Goal: Entertainment & Leisure: Consume media (video, audio)

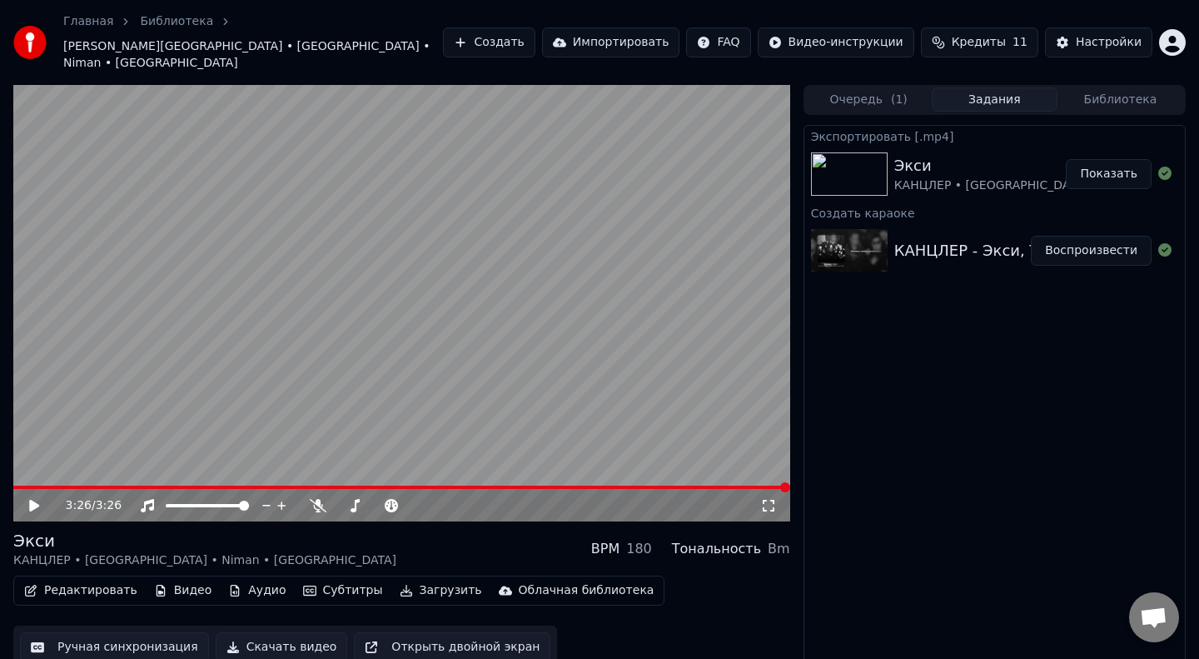
click at [21, 467] on video at bounding box center [401, 303] width 777 height 437
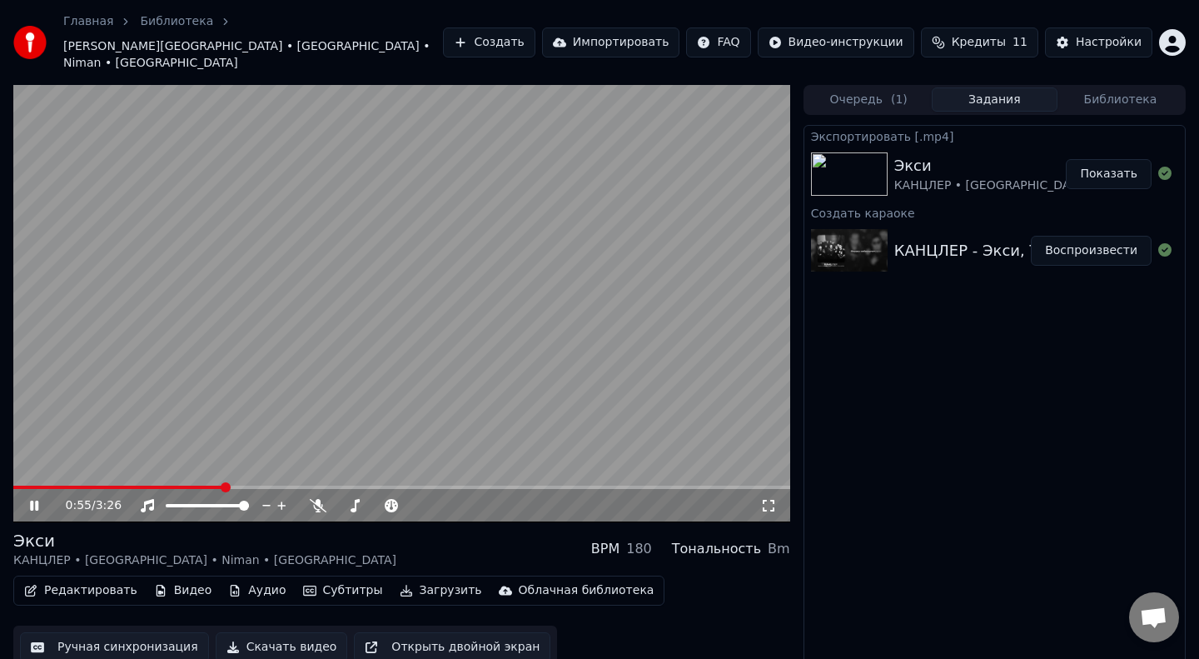
click at [204, 486] on span at bounding box center [118, 487] width 210 height 3
click at [190, 463] on video at bounding box center [401, 303] width 777 height 437
click at [192, 486] on span at bounding box center [103, 487] width 181 height 3
click at [156, 421] on video at bounding box center [401, 303] width 777 height 437
click at [267, 462] on video at bounding box center [401, 303] width 777 height 437
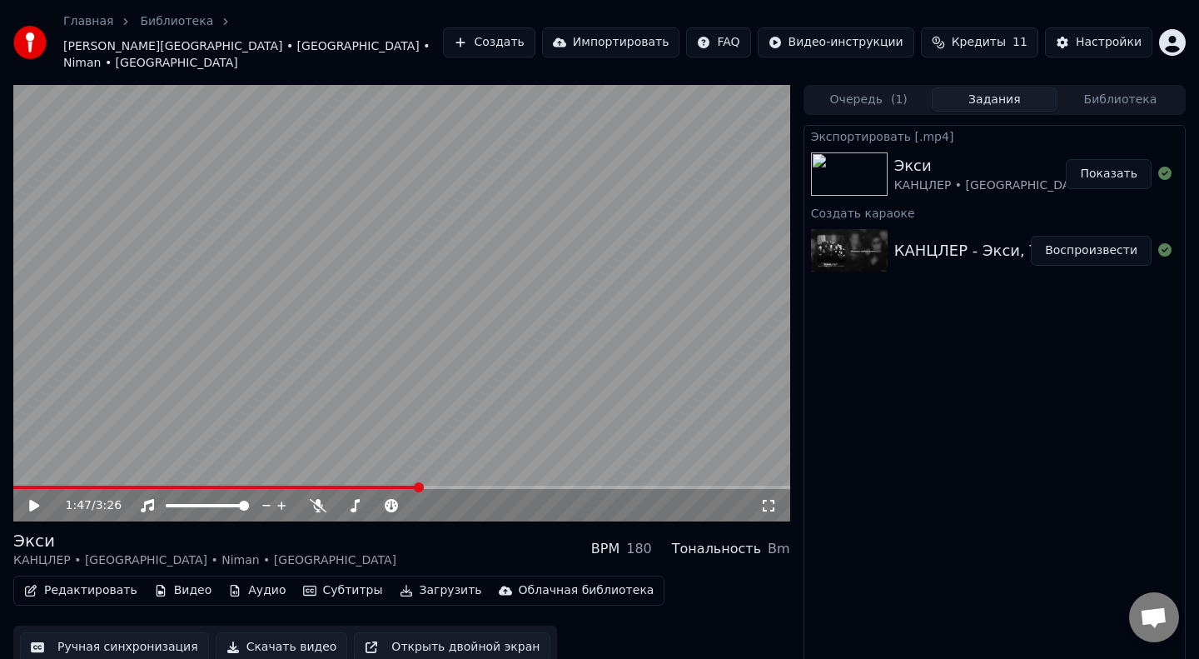
click at [279, 467] on video at bounding box center [401, 303] width 777 height 437
click at [299, 465] on video at bounding box center [401, 303] width 777 height 437
click at [278, 486] on span at bounding box center [146, 487] width 267 height 3
click at [198, 402] on video at bounding box center [401, 303] width 777 height 437
click at [247, 486] on span at bounding box center [150, 487] width 274 height 3
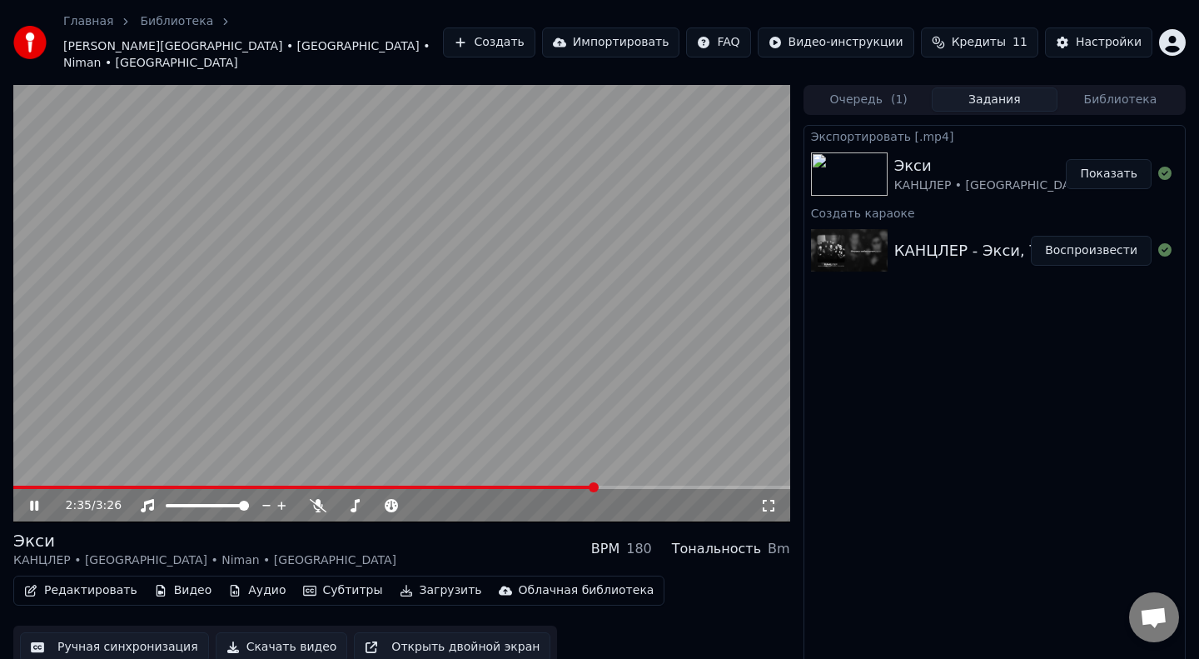
click at [389, 461] on video at bounding box center [401, 303] width 777 height 437
click at [389, 467] on video at bounding box center [401, 303] width 777 height 437
click at [379, 489] on div "2:35 / 3:26" at bounding box center [401, 505] width 777 height 33
click at [382, 486] on span at bounding box center [197, 487] width 369 height 3
click at [319, 396] on video at bounding box center [401, 303] width 777 height 437
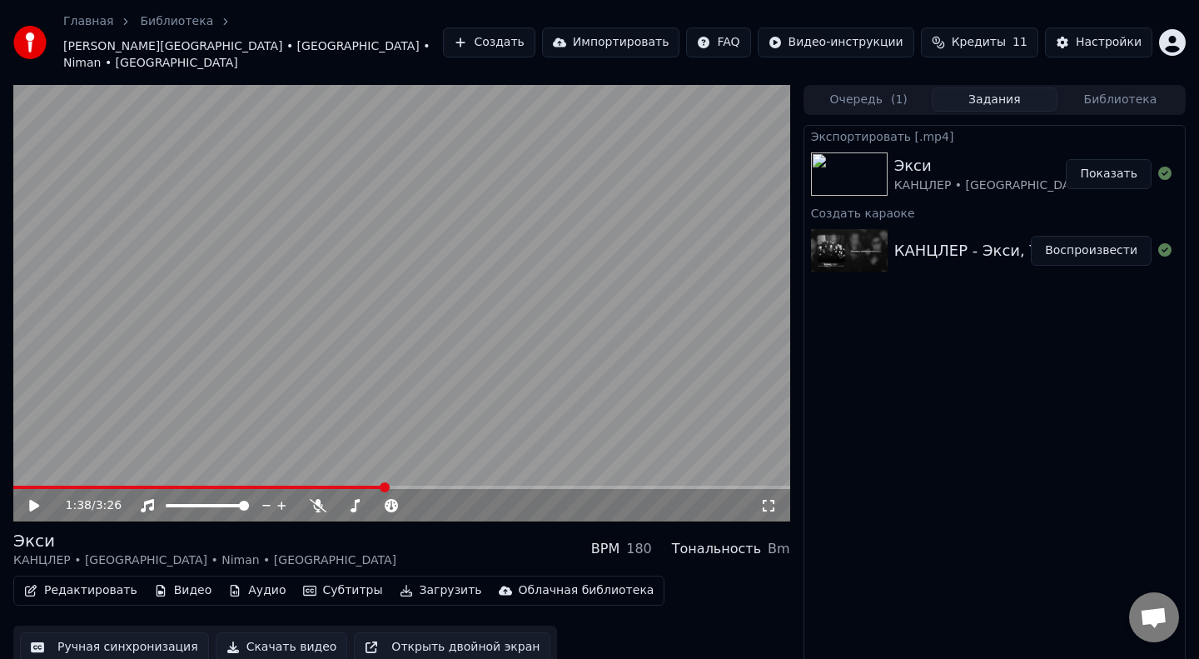
click at [338, 393] on video at bounding box center [401, 303] width 777 height 437
click at [327, 467] on video at bounding box center [401, 303] width 777 height 437
click at [326, 486] on span at bounding box center [169, 487] width 312 height 3
click at [322, 301] on video at bounding box center [401, 303] width 777 height 437
click at [366, 384] on video at bounding box center [401, 303] width 777 height 437
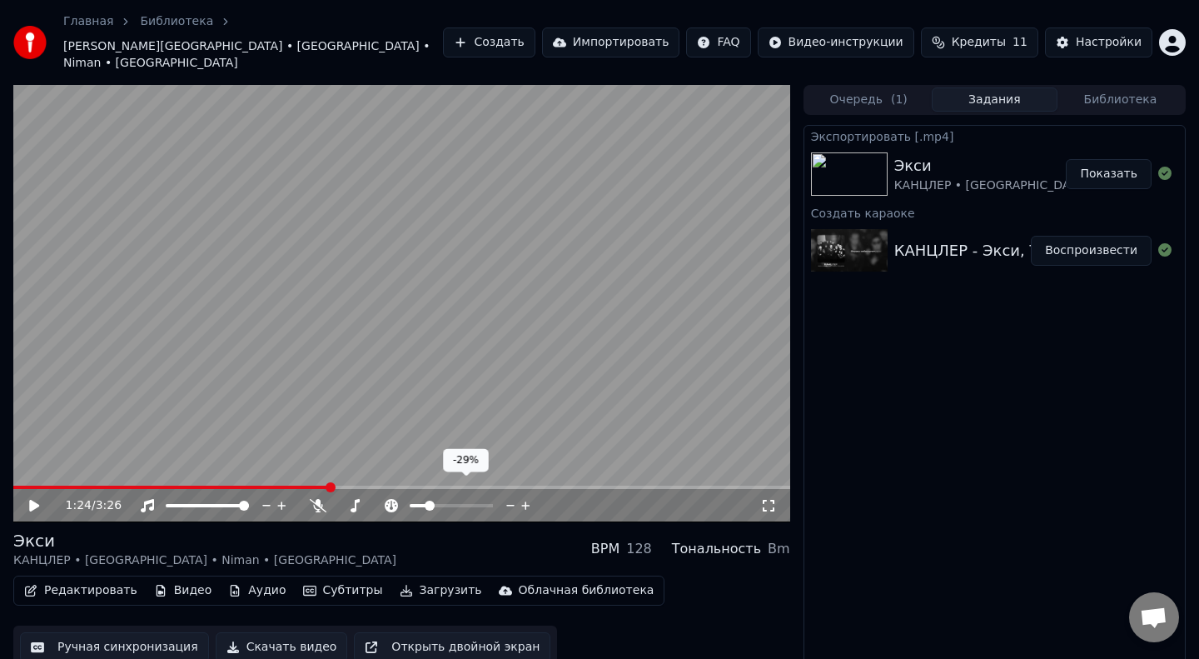
click at [426, 504] on span at bounding box center [418, 505] width 17 height 3
click at [299, 486] on span at bounding box center [156, 487] width 286 height 3
click at [267, 310] on video at bounding box center [401, 303] width 777 height 437
click at [417, 497] on div at bounding box center [467, 505] width 134 height 17
click at [419, 501] on span at bounding box center [424, 506] width 10 height 10
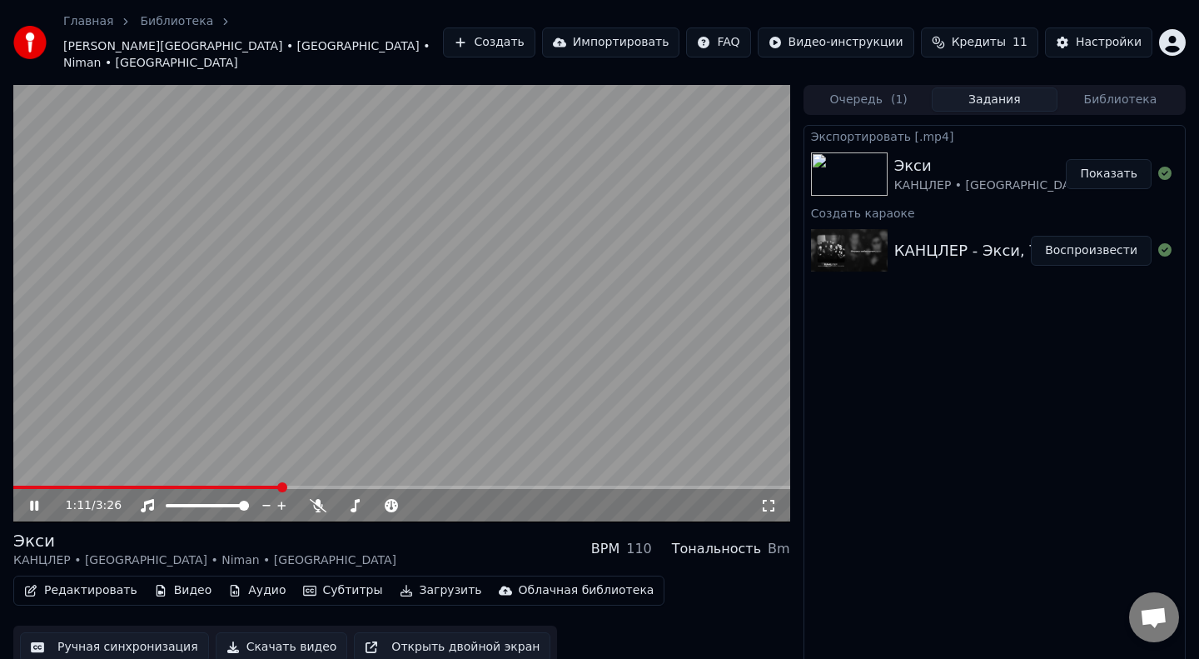
click at [281, 486] on span at bounding box center [146, 487] width 267 height 3
click at [265, 467] on video at bounding box center [401, 303] width 777 height 437
click at [262, 486] on span at bounding box center [149, 487] width 273 height 3
click at [232, 391] on video at bounding box center [401, 303] width 777 height 437
click at [245, 467] on video at bounding box center [401, 303] width 777 height 437
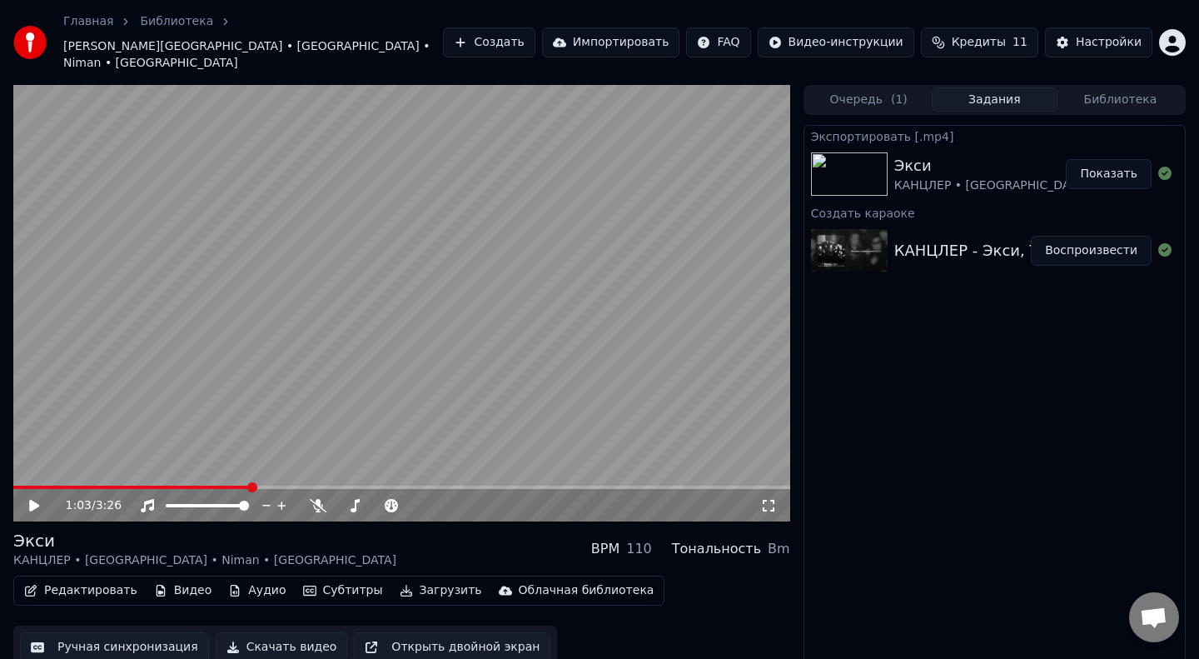
click at [251, 486] on span at bounding box center [131, 487] width 237 height 3
click at [233, 409] on video at bounding box center [401, 303] width 777 height 437
click at [251, 486] on span at bounding box center [141, 487] width 256 height 3
click at [231, 489] on div "1:04 / 3:26" at bounding box center [401, 505] width 777 height 33
click at [234, 486] on span at bounding box center [124, 487] width 222 height 3
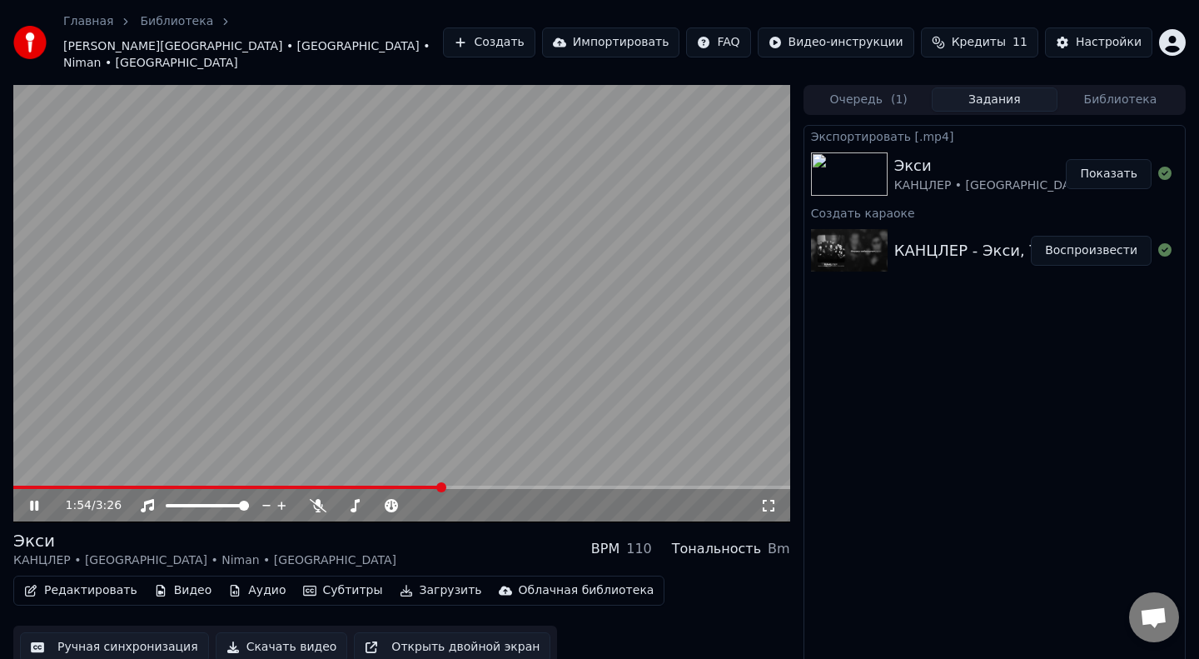
click at [443, 486] on span at bounding box center [401, 487] width 777 height 3
click at [518, 486] on span at bounding box center [279, 487] width 532 height 3
click at [563, 486] on span at bounding box center [302, 487] width 578 height 3
click at [621, 489] on div "2:49 / 3:26" at bounding box center [401, 505] width 777 height 33
click at [620, 486] on span at bounding box center [333, 487] width 640 height 3
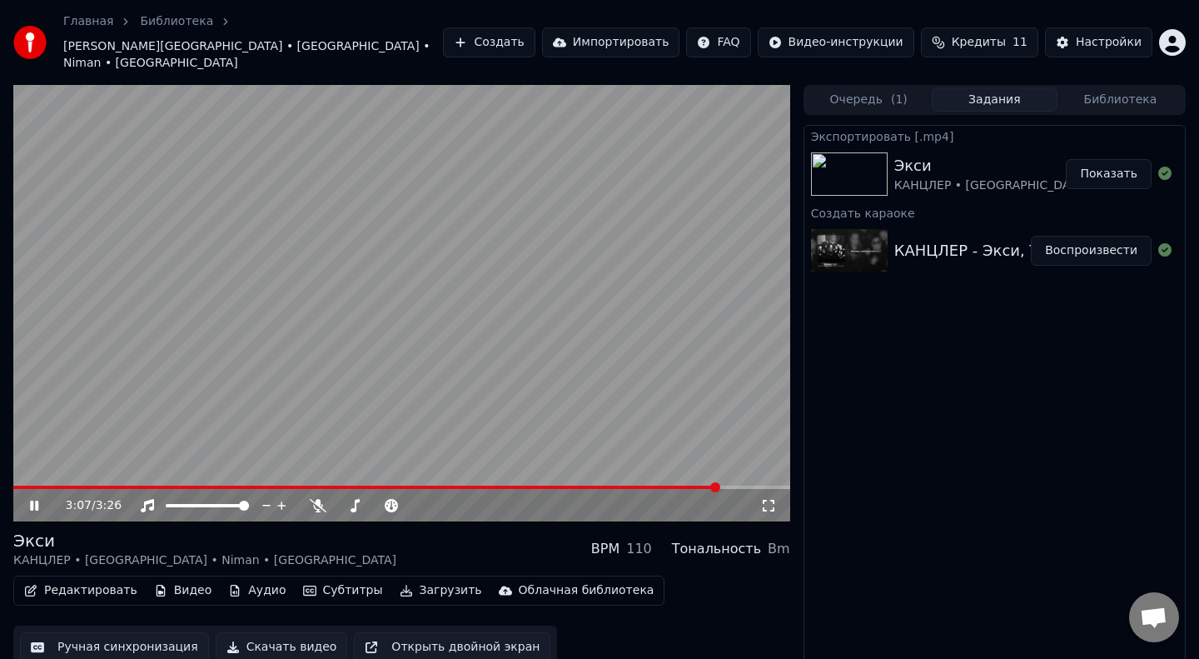
click at [597, 489] on div "3:07 / 3:26" at bounding box center [401, 505] width 777 height 33
click at [601, 466] on video at bounding box center [401, 303] width 777 height 437
click at [601, 489] on div "3:08 / 3:26" at bounding box center [401, 505] width 777 height 33
click at [604, 486] on span at bounding box center [367, 487] width 709 height 3
click at [470, 332] on video at bounding box center [401, 303] width 777 height 437
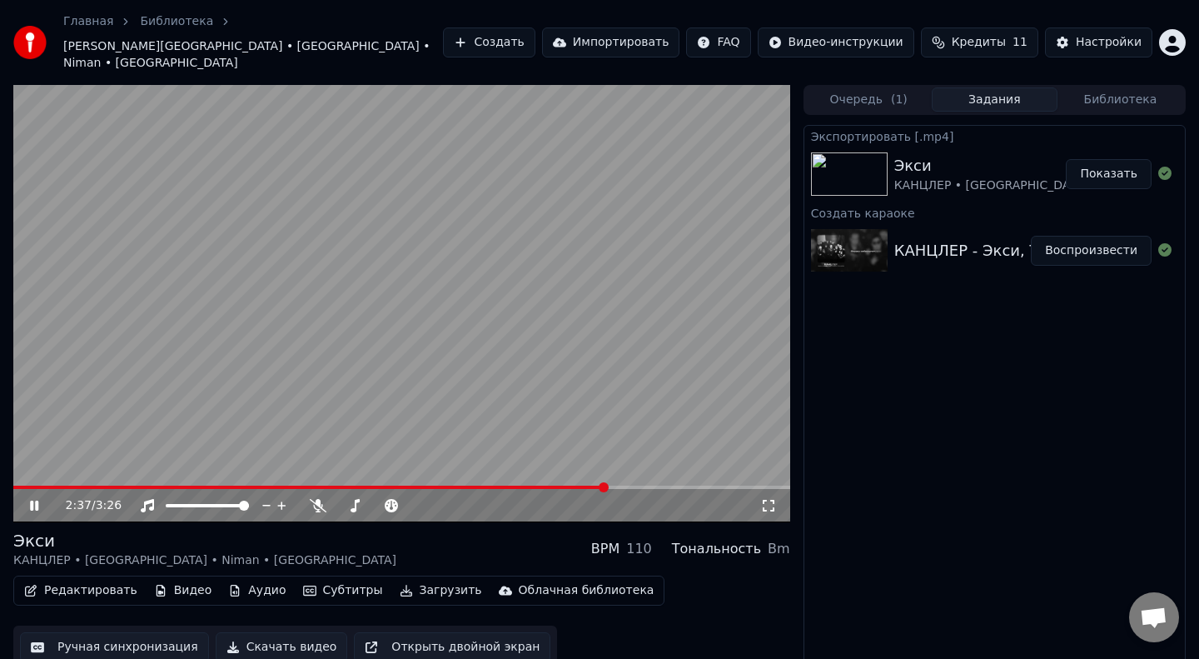
click at [525, 486] on span at bounding box center [309, 487] width 593 height 3
click at [493, 468] on video at bounding box center [401, 303] width 777 height 437
click at [496, 486] on span at bounding box center [273, 487] width 520 height 3
click at [436, 358] on video at bounding box center [401, 303] width 777 height 437
click at [525, 465] on video at bounding box center [401, 303] width 777 height 437
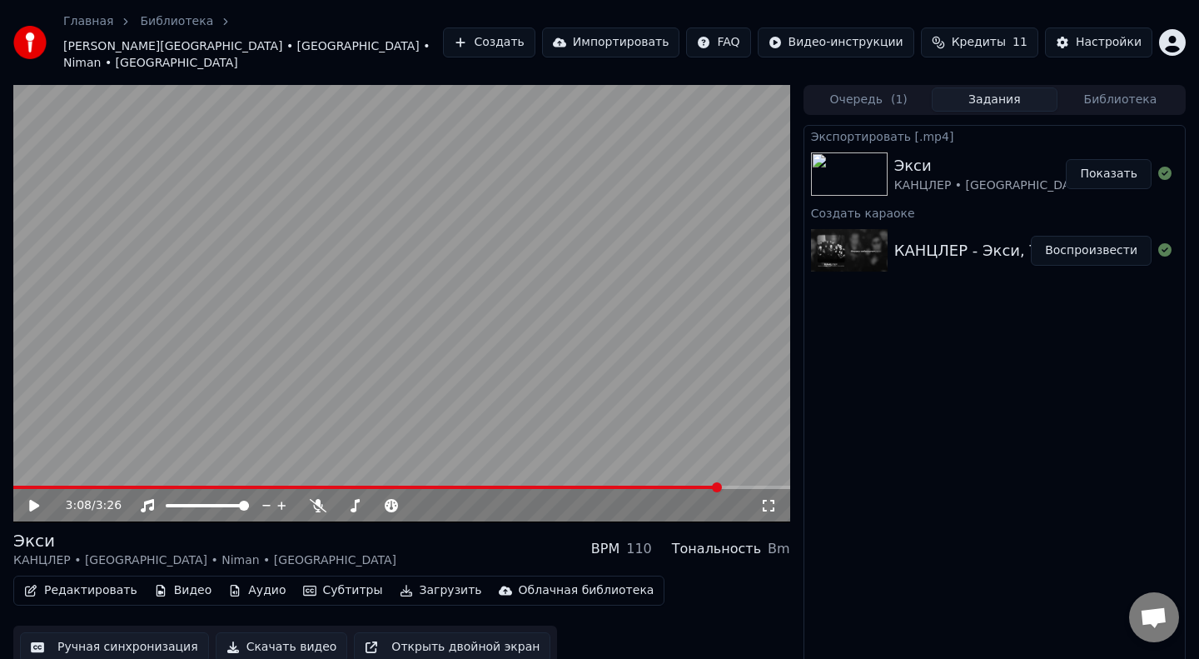
click at [521, 486] on span at bounding box center [367, 487] width 708 height 3
click at [466, 316] on video at bounding box center [401, 303] width 777 height 437
click at [462, 314] on video at bounding box center [401, 303] width 777 height 437
click at [453, 467] on video at bounding box center [401, 303] width 777 height 437
click at [457, 486] on span at bounding box center [270, 487] width 514 height 3
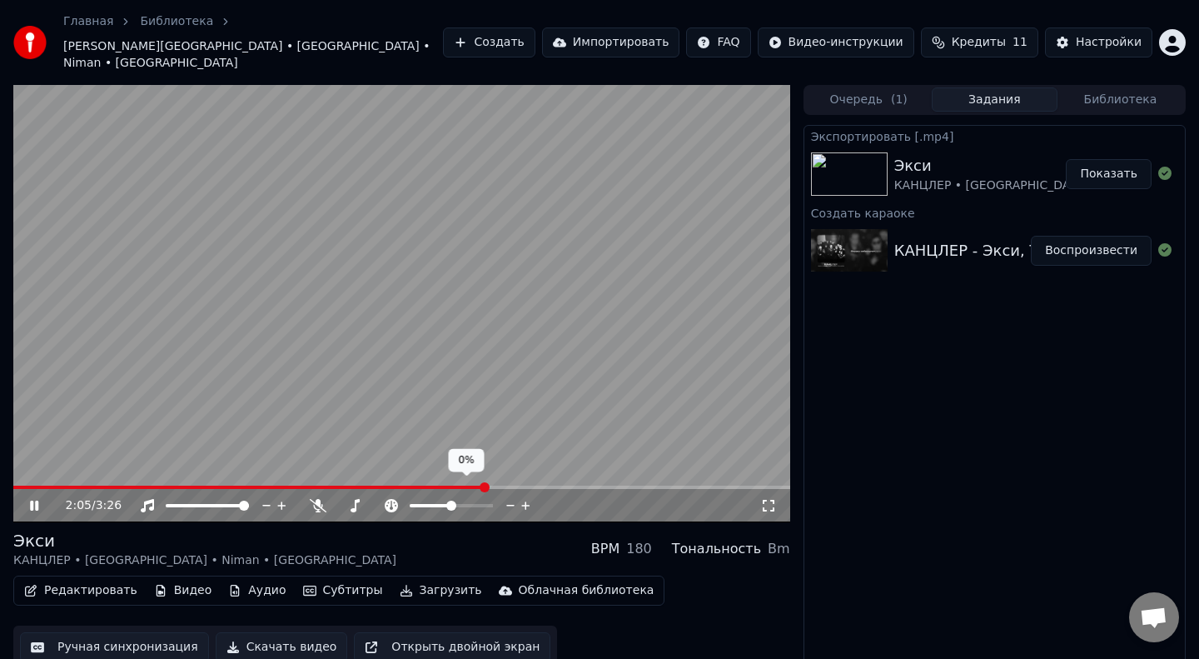
click at [451, 501] on span at bounding box center [451, 506] width 10 height 10
click at [321, 486] on span at bounding box center [167, 487] width 308 height 3
click at [769, 499] on icon at bounding box center [768, 505] width 17 height 13
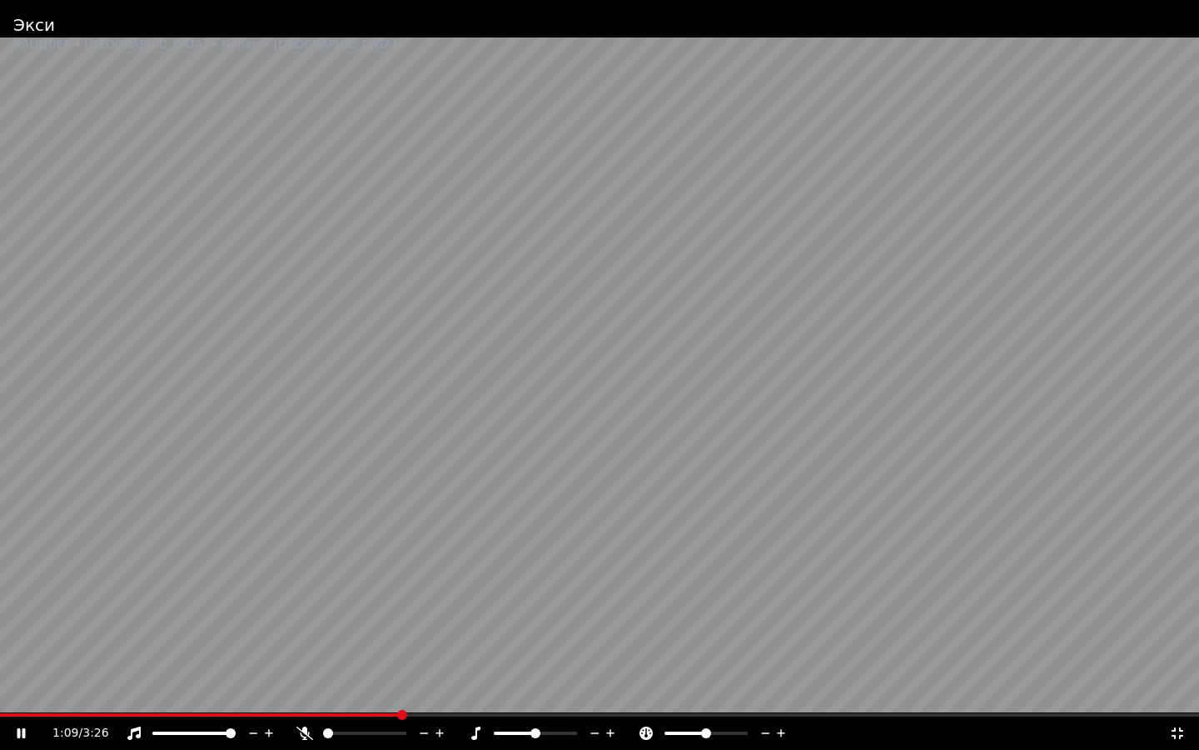
click at [401, 658] on span at bounding box center [200, 714] width 401 height 3
click at [747, 658] on video at bounding box center [599, 375] width 1199 height 750
click at [732, 658] on span at bounding box center [366, 714] width 732 height 3
click at [482, 489] on video at bounding box center [599, 375] width 1199 height 750
click at [729, 658] on span at bounding box center [451, 714] width 902 height 3
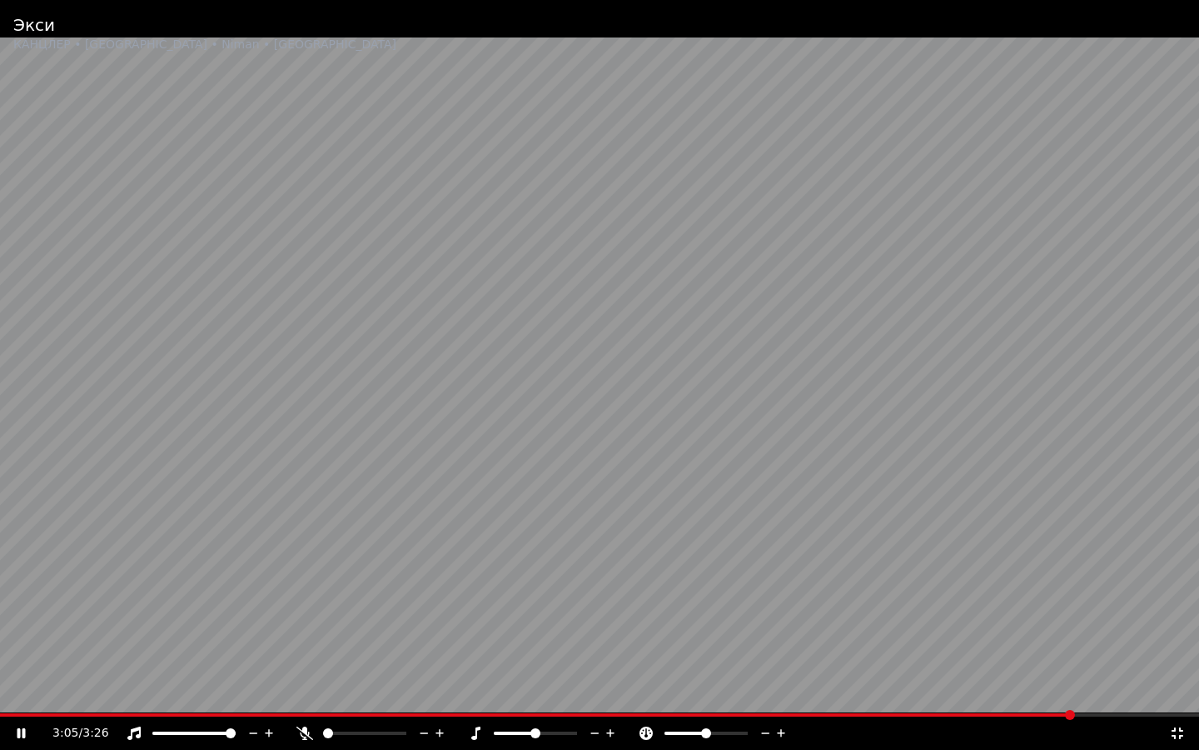
click at [841, 658] on video at bounding box center [599, 375] width 1199 height 750
click at [845, 658] on div "3:05 / 3:26" at bounding box center [599, 732] width 1199 height 33
click at [835, 658] on span at bounding box center [538, 714] width 1077 height 3
click at [407, 388] on video at bounding box center [599, 375] width 1199 height 750
click at [812, 658] on video at bounding box center [599, 375] width 1199 height 750
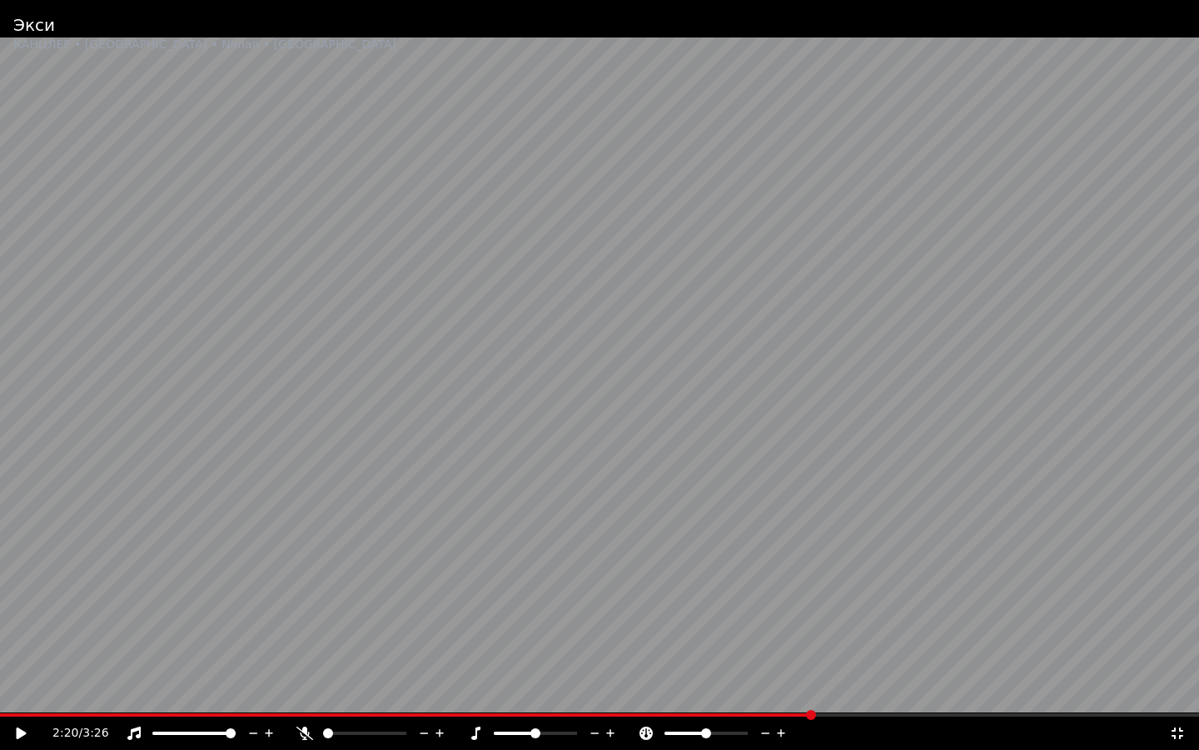
click at [813, 658] on span at bounding box center [406, 714] width 813 height 3
click at [590, 528] on video at bounding box center [599, 375] width 1199 height 750
click at [877, 658] on span at bounding box center [547, 714] width 1094 height 3
click at [794, 658] on span at bounding box center [447, 714] width 894 height 3
click at [722, 658] on span at bounding box center [412, 714] width 824 height 3
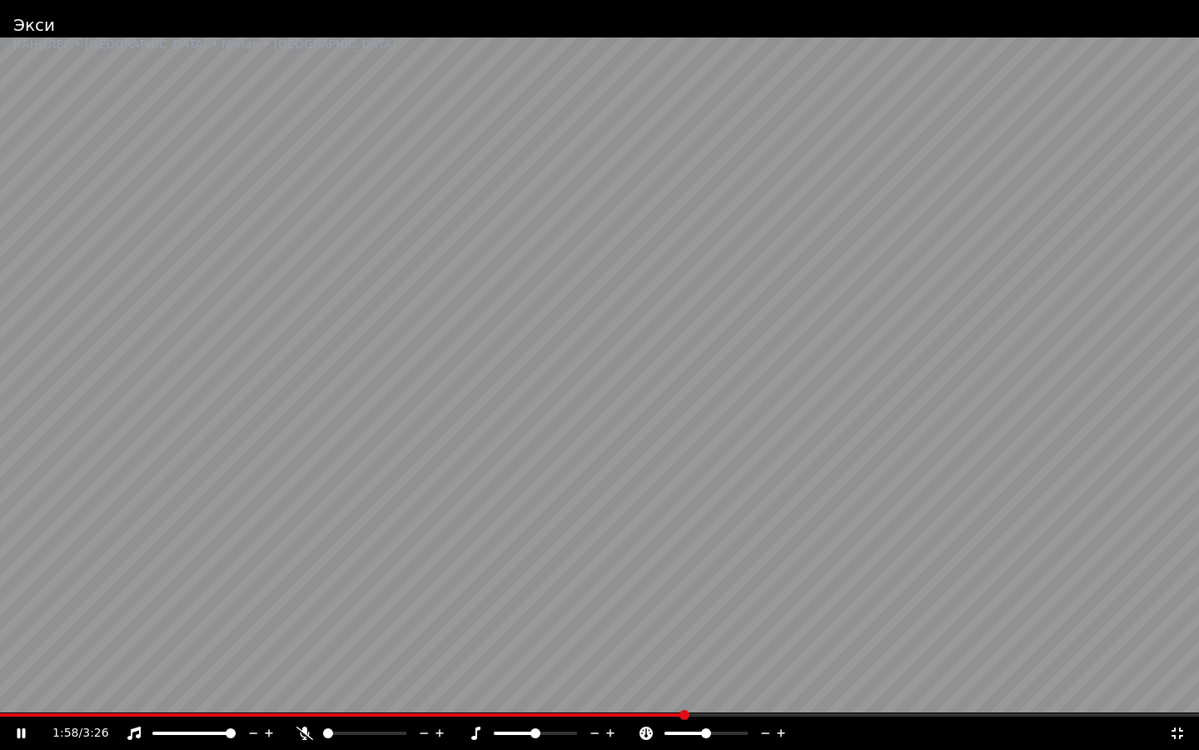
click at [685, 658] on span at bounding box center [342, 714] width 685 height 3
click at [779, 658] on video at bounding box center [599, 375] width 1199 height 750
click at [785, 658] on span at bounding box center [448, 714] width 897 height 3
click at [475, 504] on video at bounding box center [599, 375] width 1199 height 750
click at [888, 658] on video at bounding box center [599, 375] width 1199 height 750
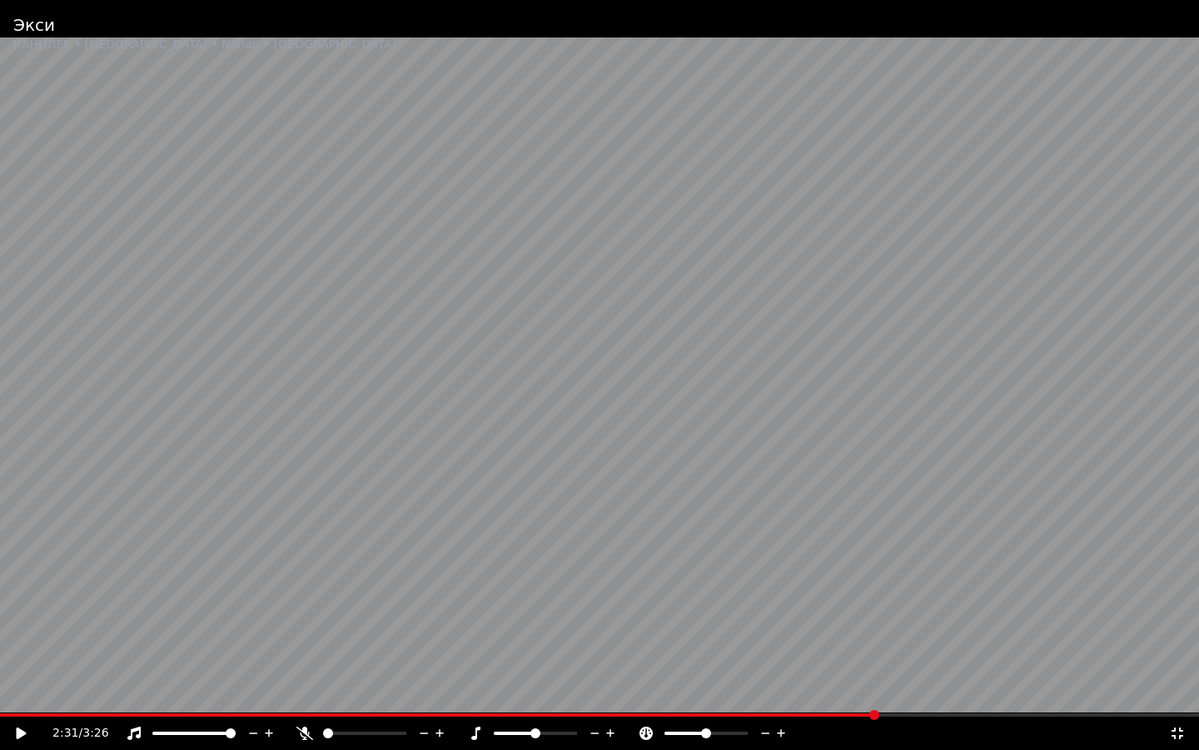
click at [877, 658] on span at bounding box center [438, 714] width 877 height 3
click at [718, 525] on video at bounding box center [599, 375] width 1199 height 750
click at [775, 658] on span at bounding box center [448, 714] width 896 height 3
click at [732, 658] on span at bounding box center [403, 714] width 806 height 3
click at [691, 658] on span at bounding box center [345, 714] width 691 height 3
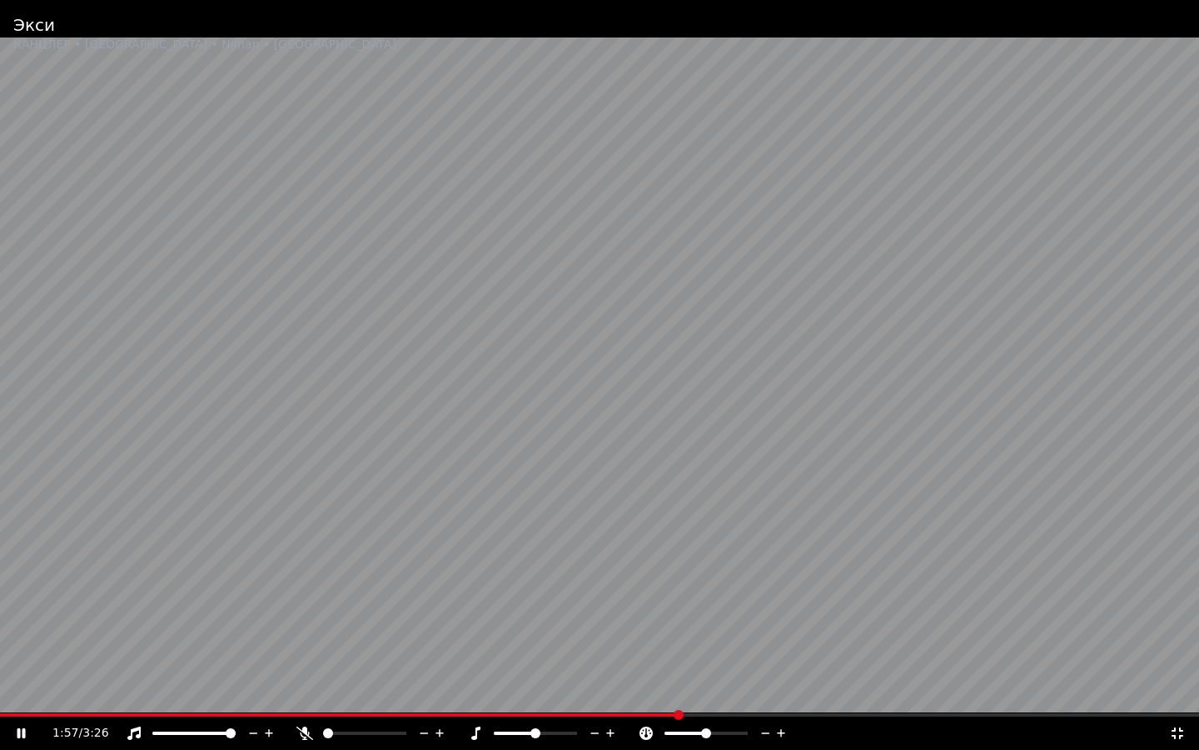
click at [680, 658] on span at bounding box center [340, 714] width 680 height 3
click at [648, 658] on span at bounding box center [345, 714] width 690 height 3
click at [815, 658] on video at bounding box center [599, 375] width 1199 height 750
click at [786, 658] on video at bounding box center [599, 375] width 1199 height 750
click at [778, 658] on span at bounding box center [389, 714] width 778 height 3
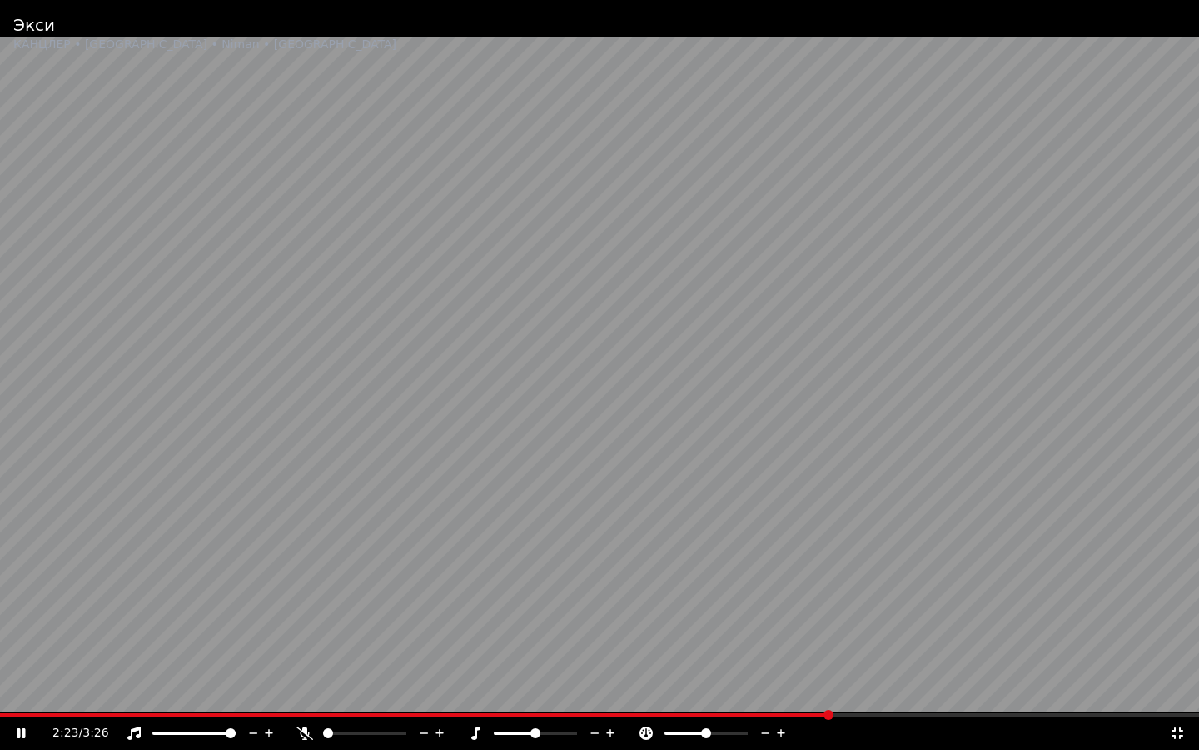
click at [828, 658] on span at bounding box center [415, 714] width 830 height 3
click at [821, 658] on video at bounding box center [599, 375] width 1199 height 750
click at [816, 658] on span at bounding box center [423, 714] width 846 height 3
click at [645, 633] on video at bounding box center [599, 375] width 1199 height 750
click at [814, 658] on span at bounding box center [455, 714] width 911 height 3
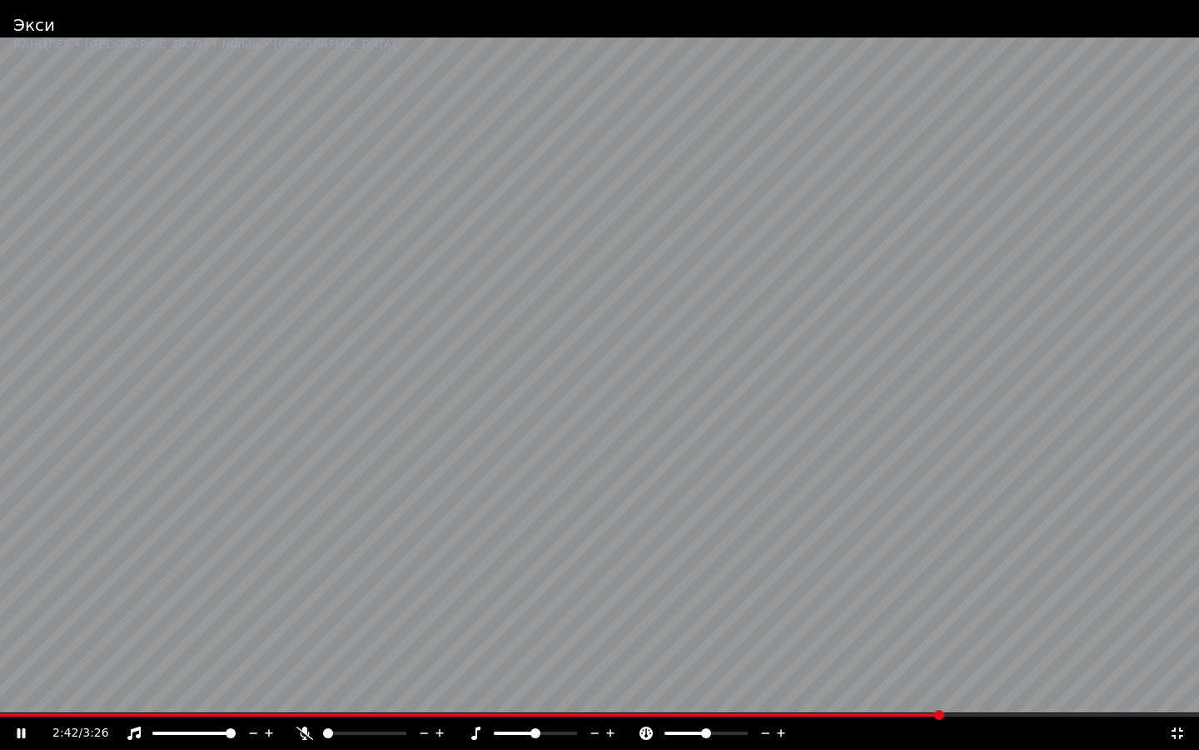
click at [813, 658] on span at bounding box center [471, 714] width 943 height 3
click at [808, 658] on video at bounding box center [599, 375] width 1199 height 750
click at [801, 658] on span at bounding box center [400, 714] width 801 height 3
click at [681, 548] on video at bounding box center [599, 375] width 1199 height 750
click at [813, 658] on video at bounding box center [599, 375] width 1199 height 750
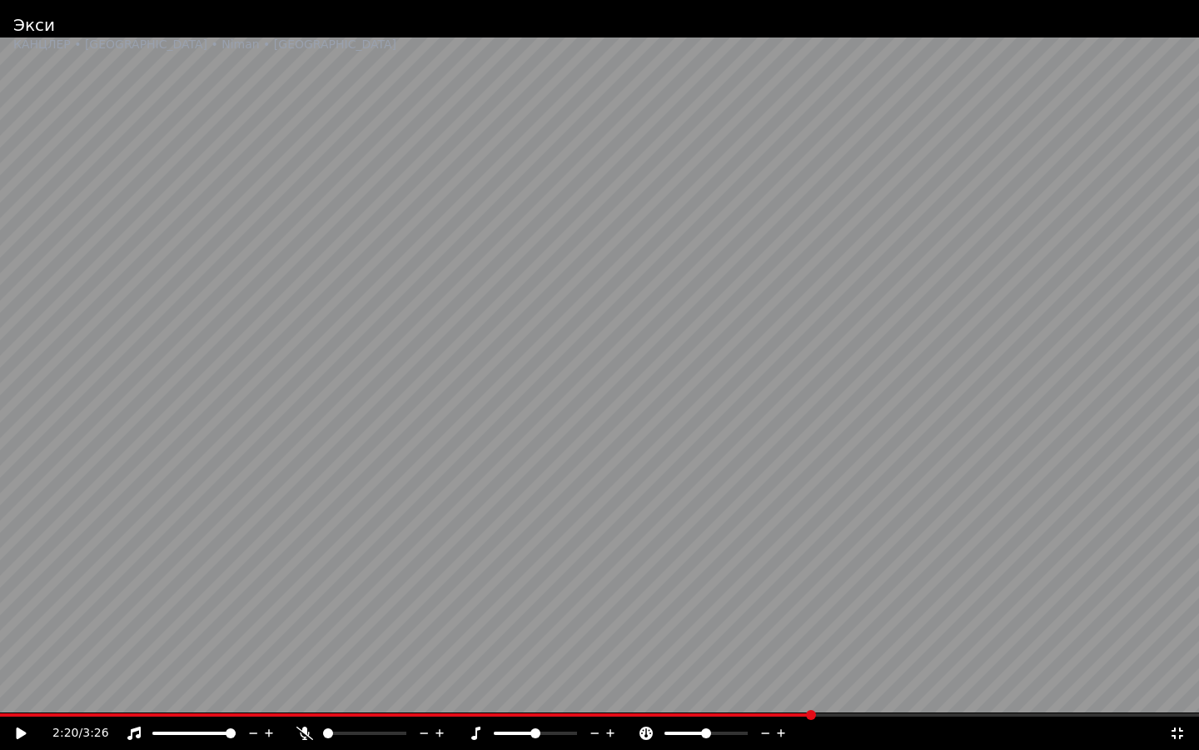
click at [812, 658] on span at bounding box center [406, 714] width 813 height 3
click at [723, 533] on video at bounding box center [599, 375] width 1199 height 750
click at [906, 658] on span at bounding box center [453, 714] width 906 height 3
click at [685, 658] on span at bounding box center [342, 714] width 685 height 3
click at [815, 658] on video at bounding box center [599, 375] width 1199 height 750
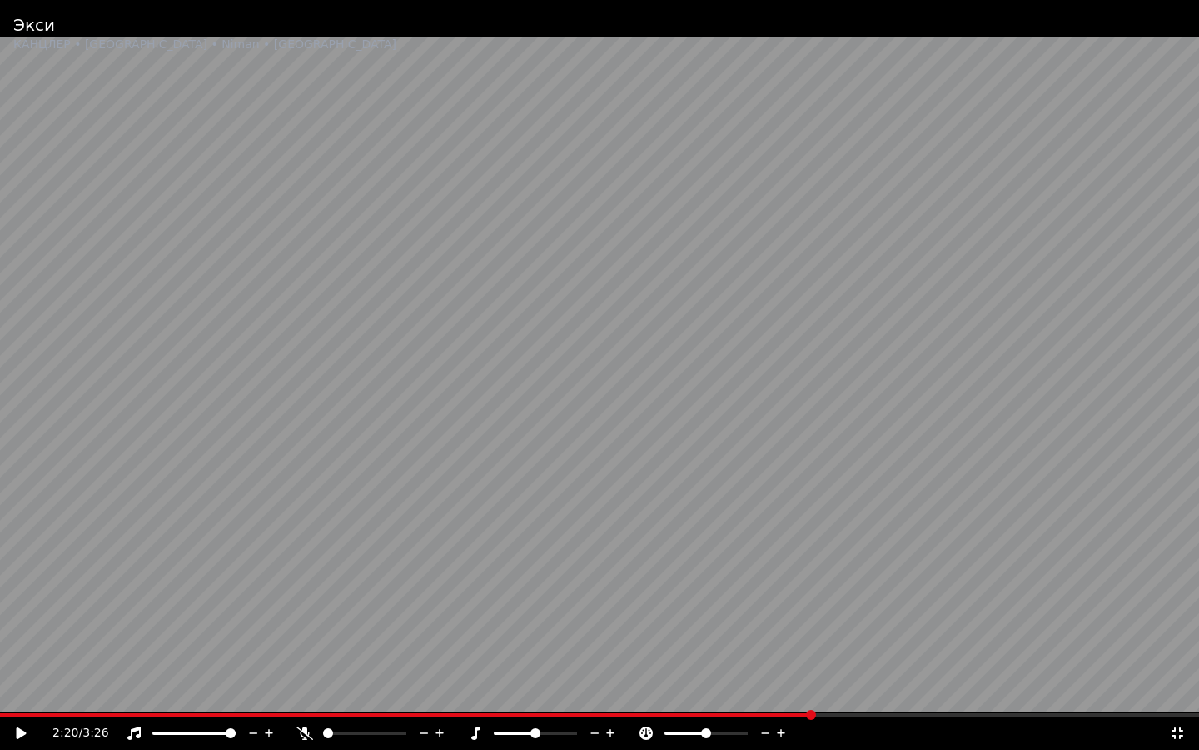
click at [813, 658] on span at bounding box center [406, 714] width 813 height 3
click at [515, 536] on video at bounding box center [599, 375] width 1199 height 750
click at [726, 658] on span at bounding box center [363, 714] width 726 height 3
click at [685, 658] on video at bounding box center [599, 375] width 1199 height 750
click at [682, 658] on span at bounding box center [369, 714] width 738 height 3
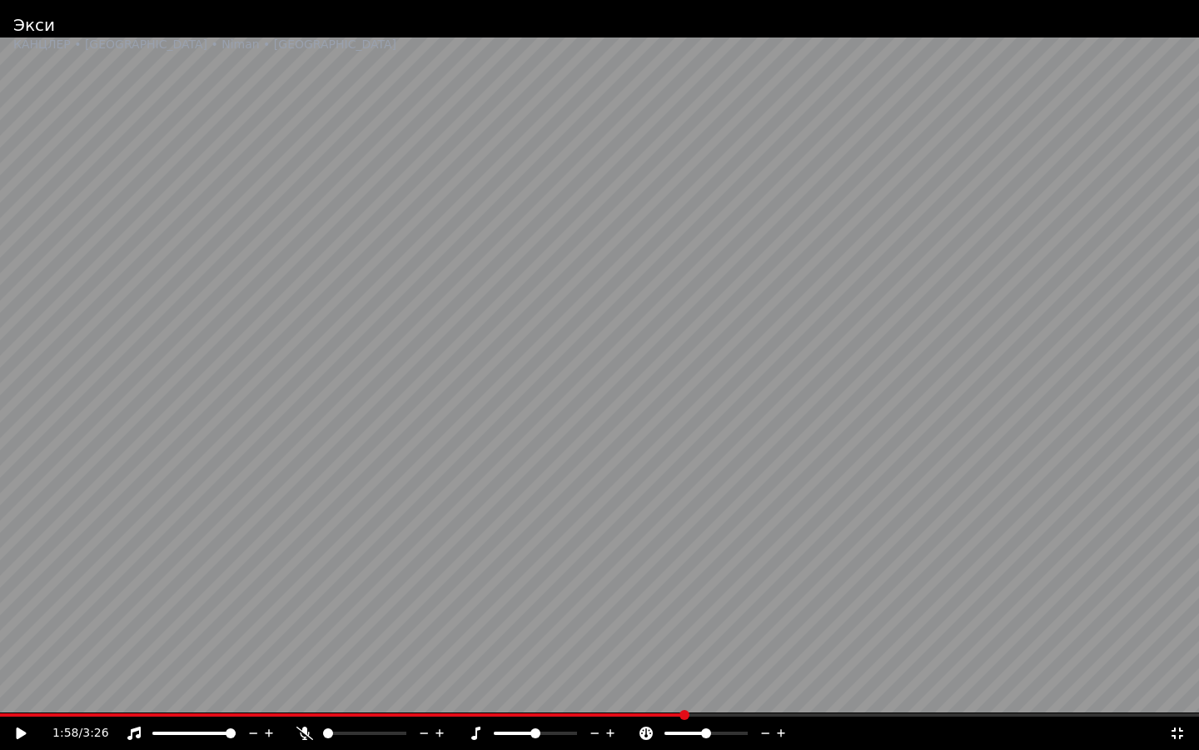
click at [247, 519] on video at bounding box center [599, 375] width 1199 height 750
click at [710, 658] on div "2:39 / 3:26" at bounding box center [599, 732] width 1199 height 33
click at [711, 658] on span at bounding box center [467, 714] width 934 height 3
click at [779, 658] on video at bounding box center [599, 375] width 1199 height 750
click at [786, 658] on span at bounding box center [439, 714] width 879 height 3
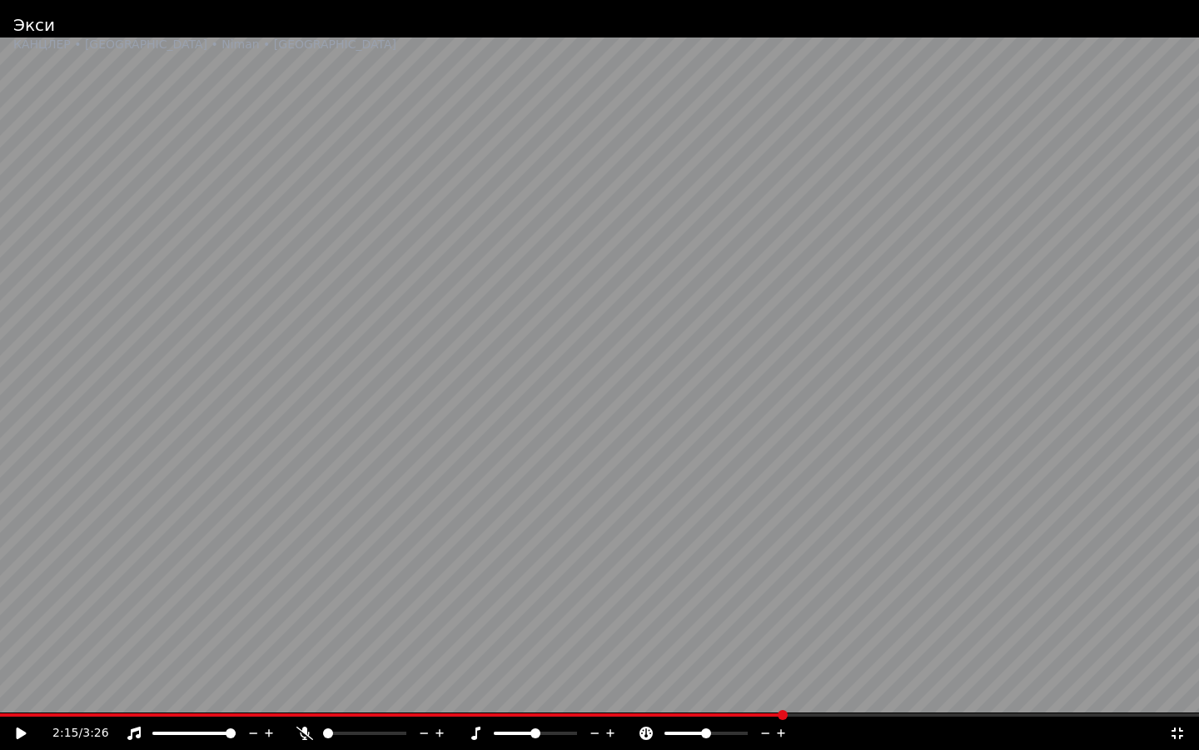
click at [607, 472] on video at bounding box center [599, 375] width 1199 height 750
click at [590, 658] on video at bounding box center [599, 375] width 1199 height 750
click at [591, 658] on span at bounding box center [549, 714] width 1098 height 3
click at [539, 628] on video at bounding box center [599, 375] width 1199 height 750
click at [496, 658] on video at bounding box center [599, 375] width 1199 height 750
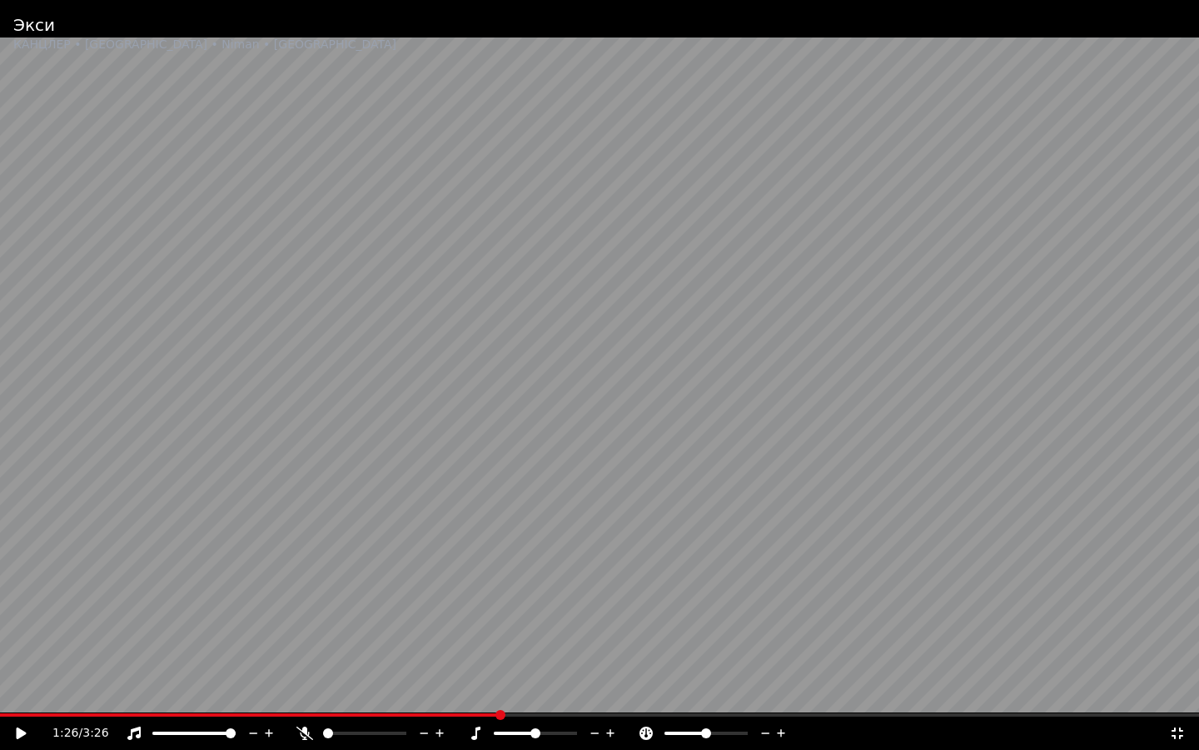
click at [499, 658] on span at bounding box center [250, 714] width 500 height 3
click at [406, 592] on video at bounding box center [599, 375] width 1199 height 750
click at [750, 658] on span at bounding box center [375, 714] width 750 height 3
click at [210, 476] on video at bounding box center [599, 375] width 1199 height 750
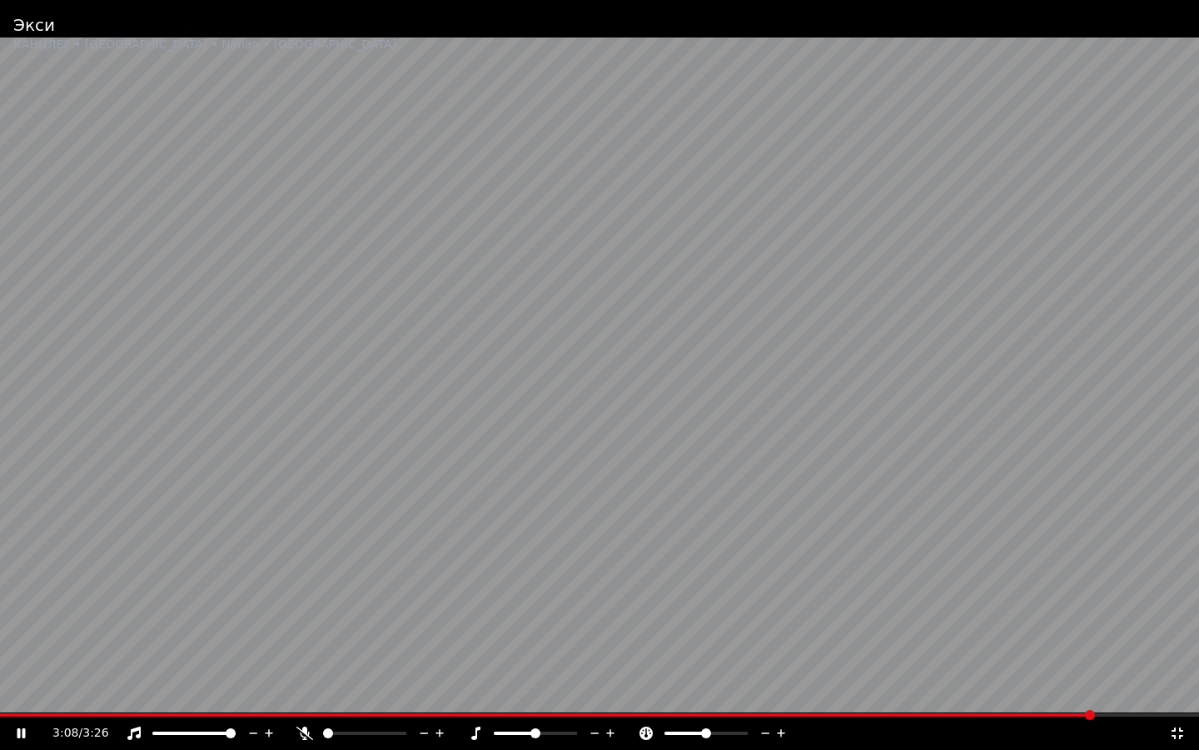
click at [585, 658] on span at bounding box center [547, 714] width 1094 height 3
click at [690, 658] on video at bounding box center [599, 375] width 1199 height 750
click at [693, 658] on span at bounding box center [599, 714] width 1199 height 3
click at [688, 451] on video at bounding box center [599, 375] width 1199 height 750
click at [651, 658] on video at bounding box center [599, 375] width 1199 height 750
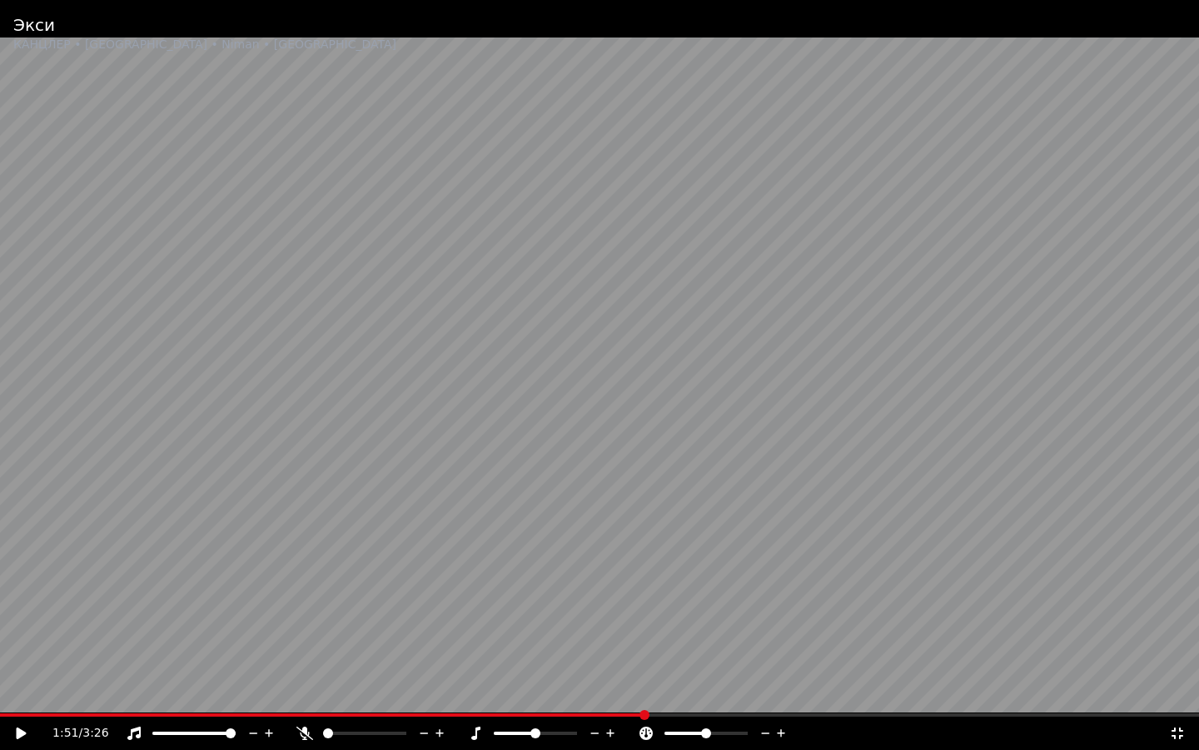
click at [642, 658] on span at bounding box center [322, 714] width 645 height 3
click at [489, 535] on video at bounding box center [599, 375] width 1199 height 750
click at [664, 658] on video at bounding box center [599, 375] width 1199 height 750
click at [664, 658] on span at bounding box center [552, 714] width 1104 height 3
click at [590, 622] on video at bounding box center [599, 375] width 1199 height 750
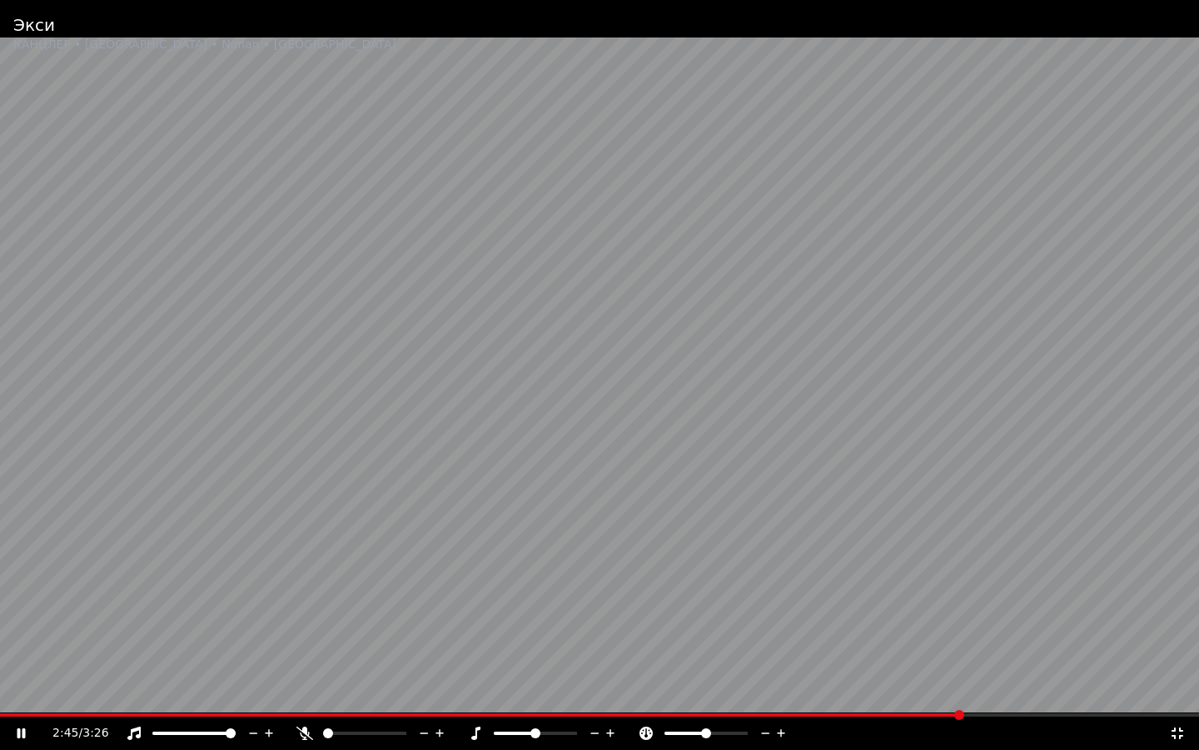
click at [551, 396] on video at bounding box center [599, 375] width 1199 height 750
click at [1183, 658] on icon at bounding box center [1178, 733] width 12 height 12
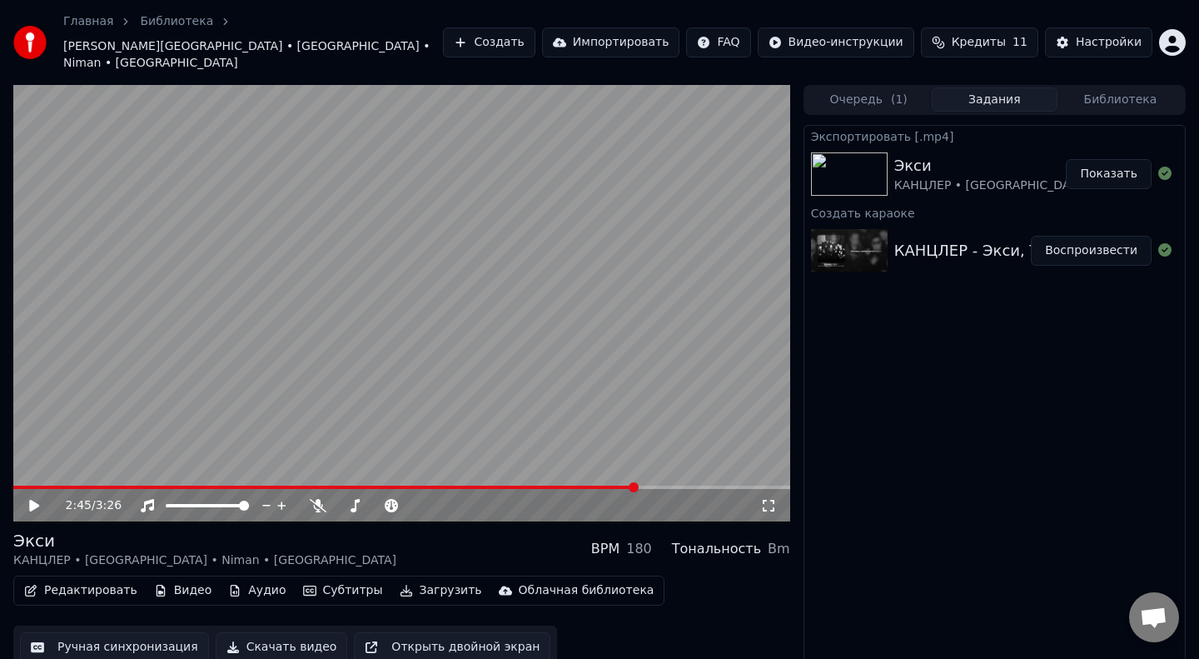
click at [428, 467] on video at bounding box center [401, 303] width 777 height 437
click at [426, 489] on div "2:46 / 3:26" at bounding box center [401, 505] width 777 height 33
click at [431, 486] on span at bounding box center [221, 487] width 417 height 3
click at [38, 486] on span at bounding box center [368, 487] width 711 height 3
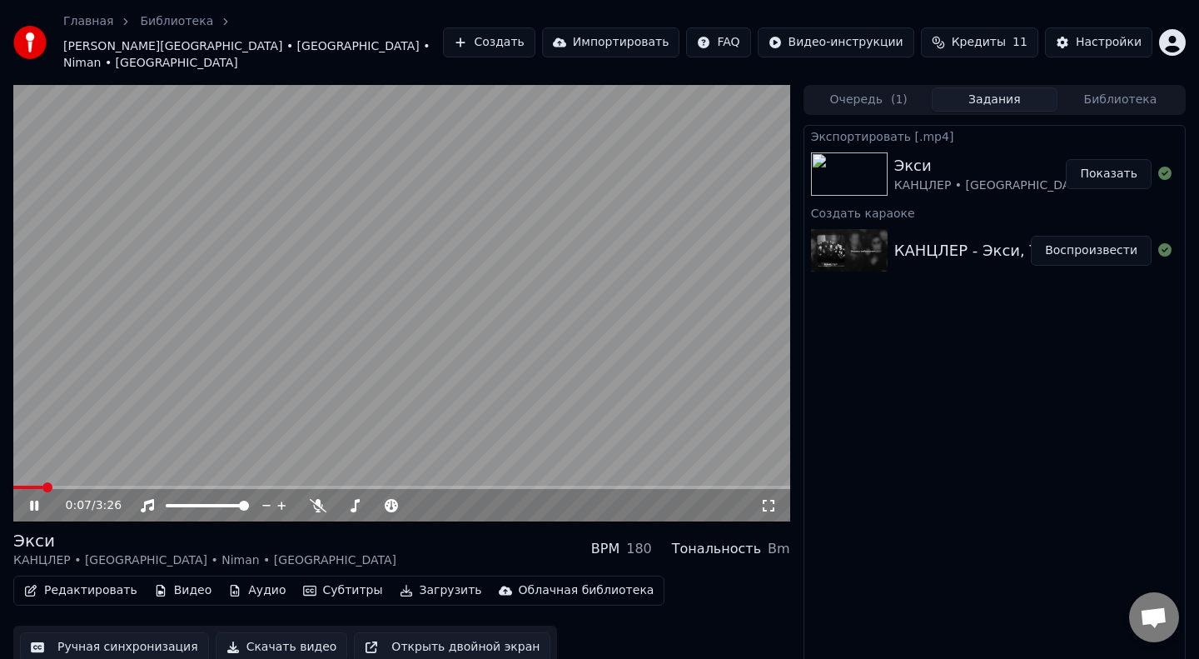
click at [62, 486] on span at bounding box center [401, 487] width 777 height 3
click at [87, 486] on span at bounding box center [401, 487] width 777 height 3
click at [112, 486] on span at bounding box center [401, 487] width 777 height 3
click at [92, 486] on span at bounding box center [52, 487] width 79 height 3
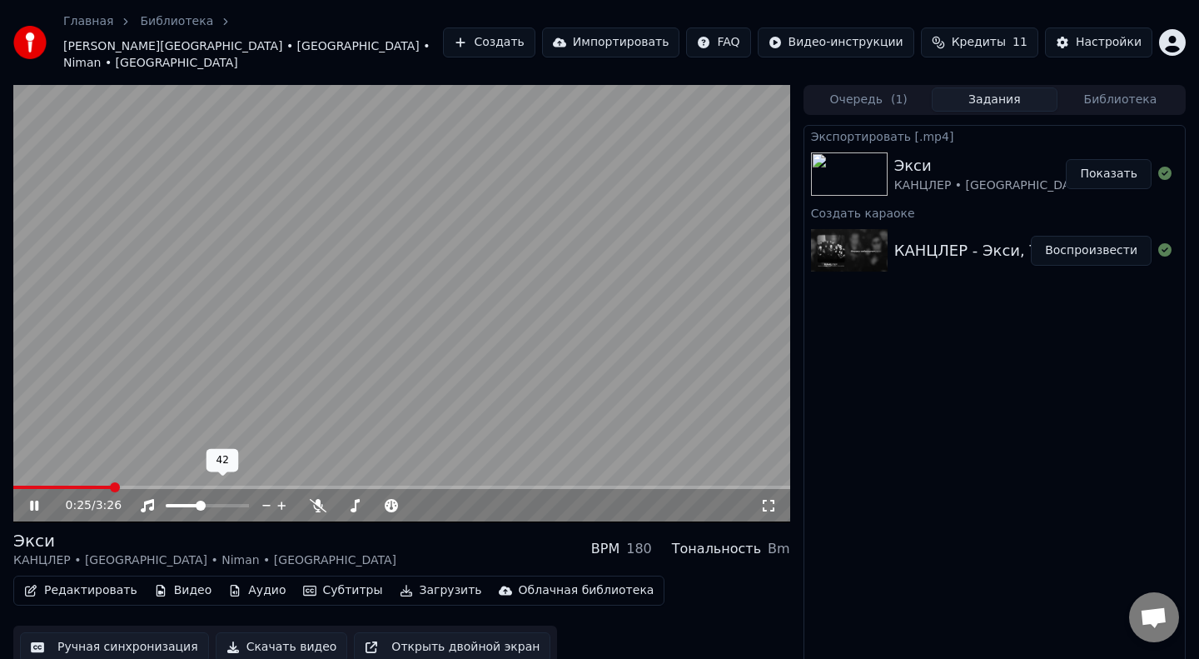
click at [201, 504] on span at bounding box center [207, 505] width 83 height 3
click at [67, 467] on video at bounding box center [401, 303] width 777 height 437
click at [66, 486] on span at bounding box center [39, 487] width 52 height 3
click at [41, 306] on video at bounding box center [401, 303] width 777 height 437
click at [144, 466] on video at bounding box center [401, 303] width 777 height 437
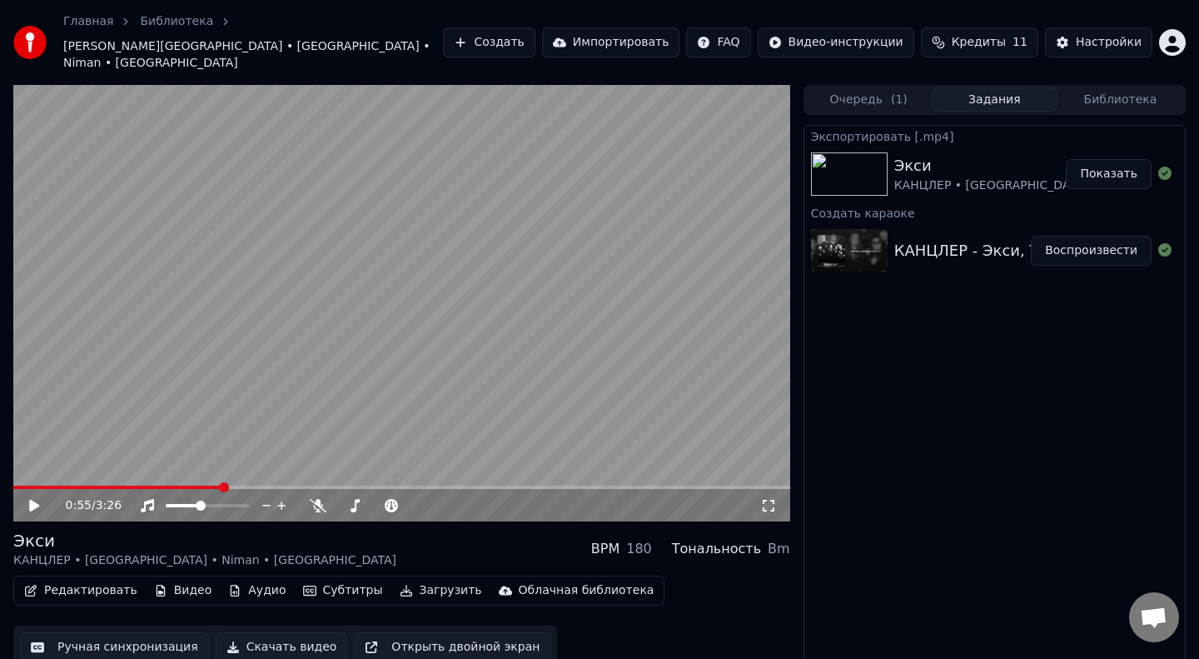
click at [137, 489] on div "0:55 / 3:26" at bounding box center [401, 505] width 777 height 33
click at [140, 486] on span at bounding box center [117, 487] width 208 height 3
click at [97, 421] on video at bounding box center [401, 303] width 777 height 437
click at [102, 486] on span at bounding box center [219, 487] width 412 height 3
click at [90, 486] on span at bounding box center [66, 487] width 107 height 3
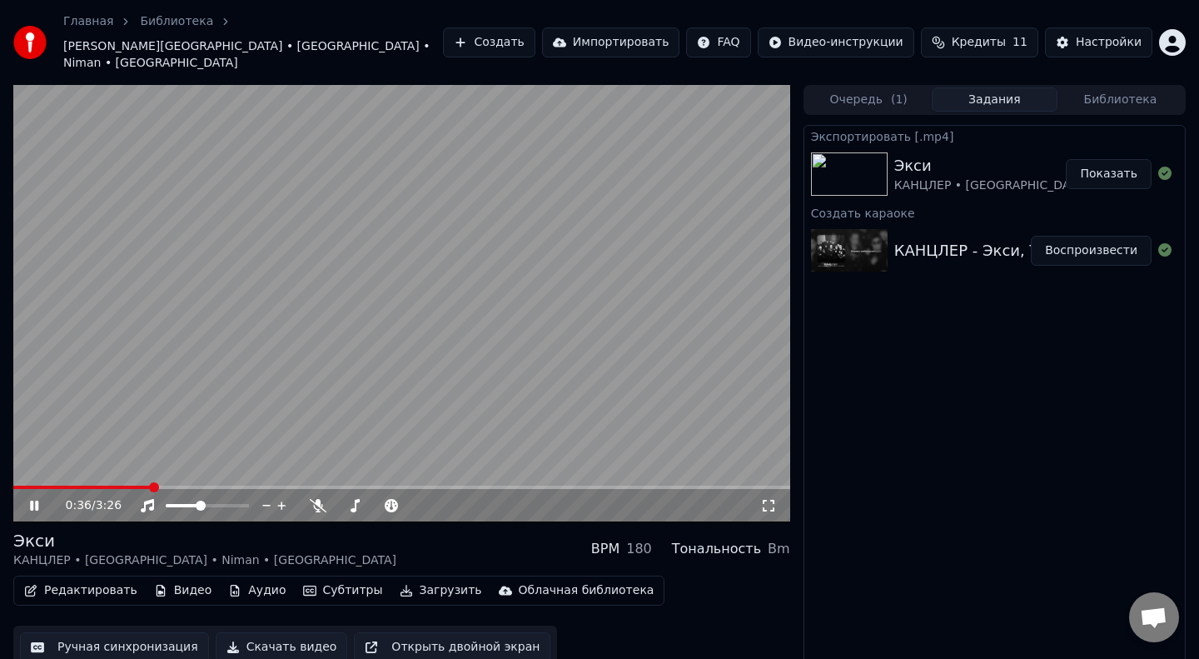
click at [124, 467] on video at bounding box center [401, 303] width 777 height 437
click at [124, 486] on span at bounding box center [69, 487] width 113 height 3
click at [95, 421] on video at bounding box center [401, 303] width 777 height 437
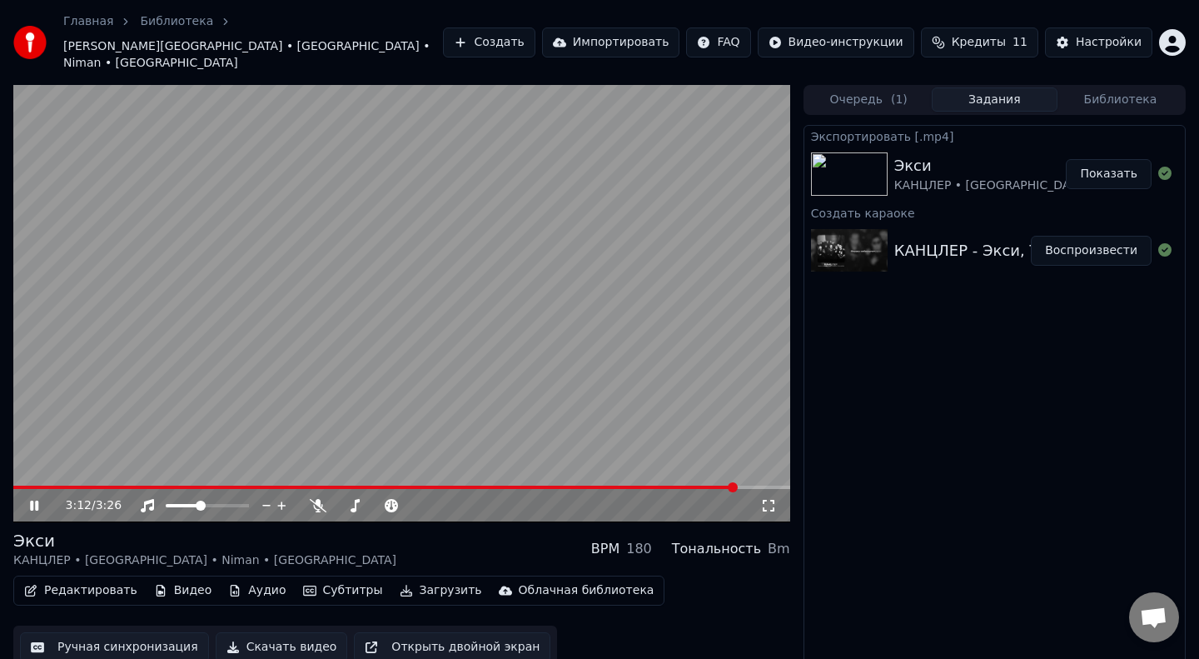
click at [41, 486] on span at bounding box center [375, 487] width 724 height 3
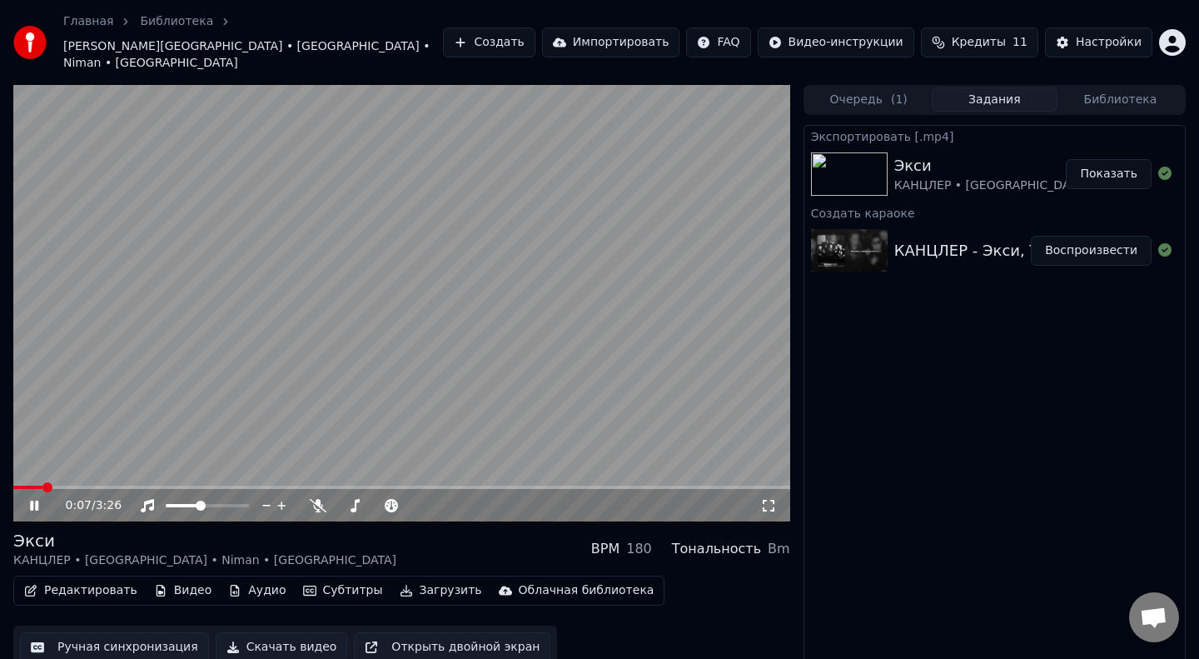
click at [74, 373] on video at bounding box center [401, 303] width 777 height 437
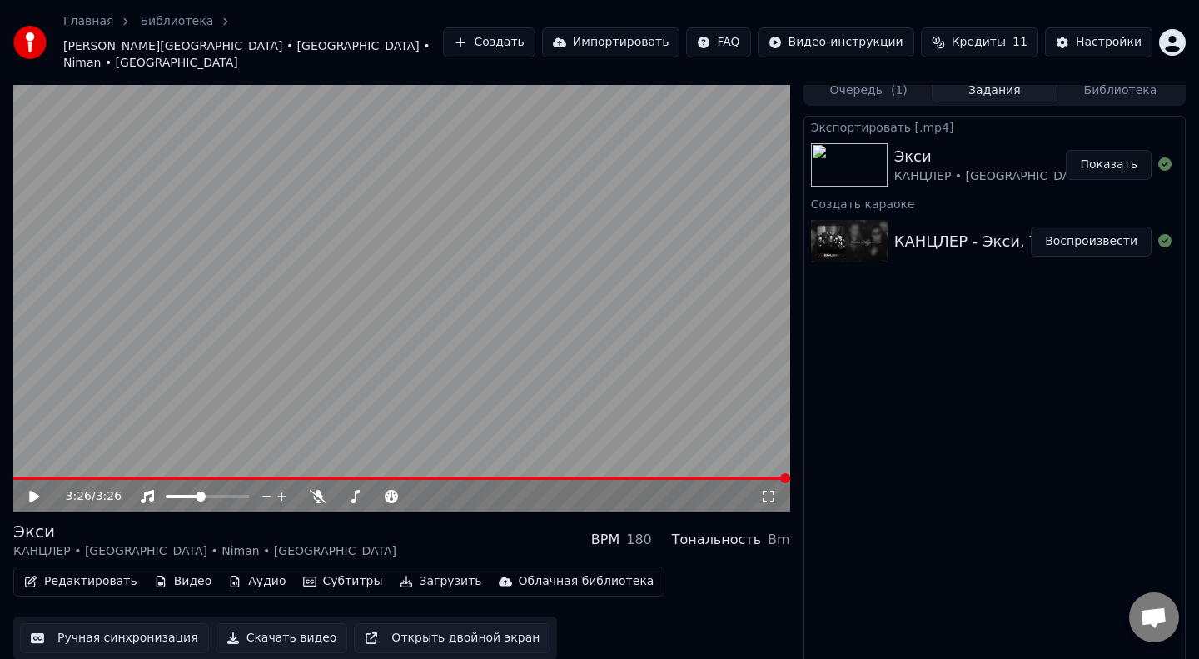
click at [769, 490] on icon at bounding box center [768, 496] width 17 height 13
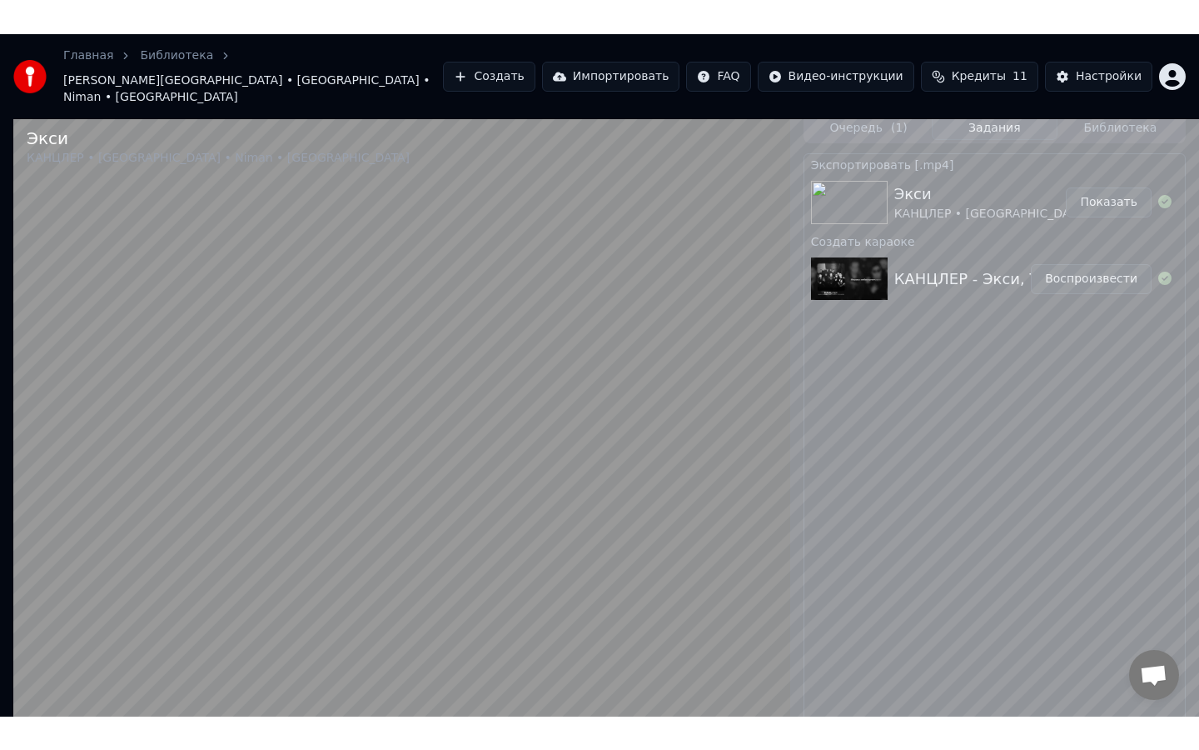
scroll to position [0, 0]
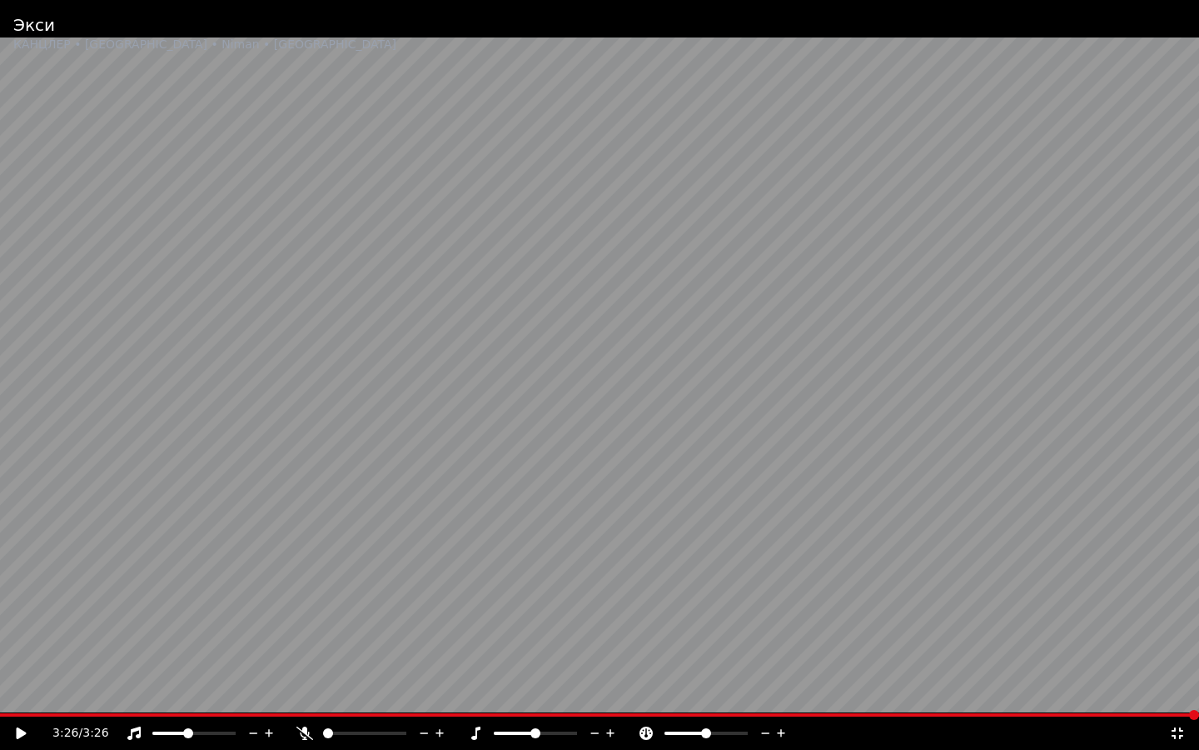
click at [694, 471] on video at bounding box center [599, 375] width 1199 height 750
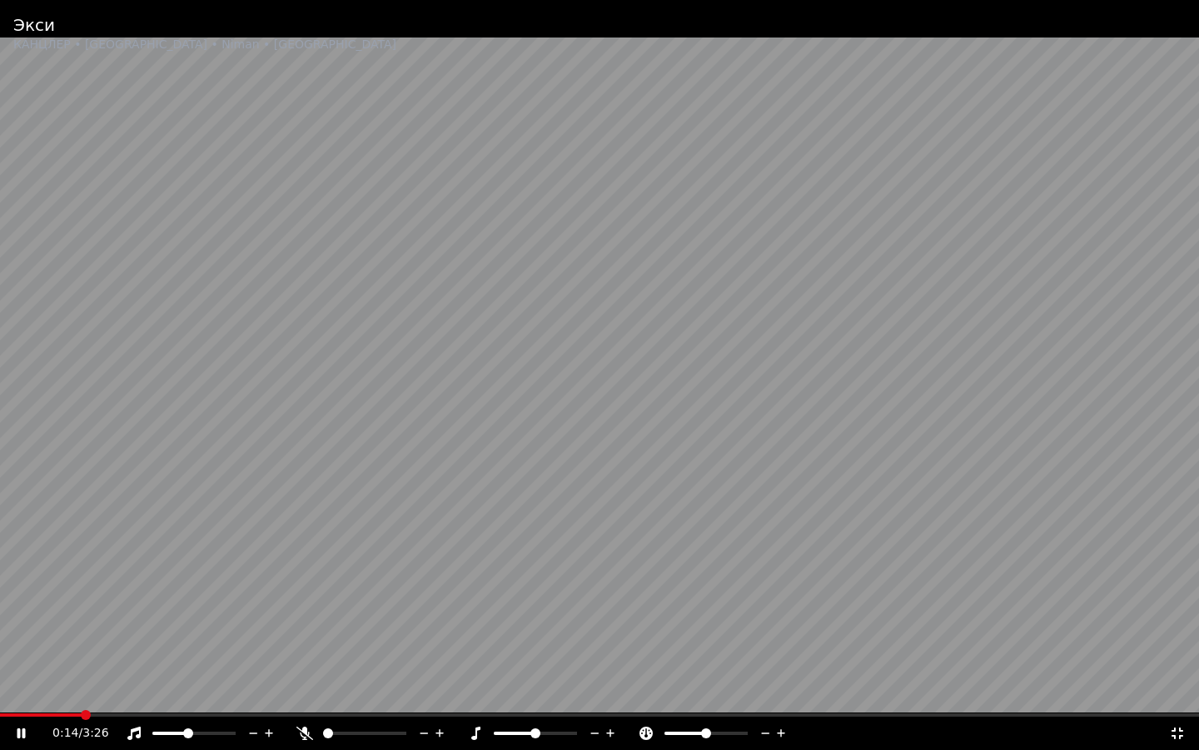
click at [81, 658] on span at bounding box center [41, 714] width 82 height 3
click at [154, 658] on span at bounding box center [97, 714] width 195 height 3
click at [44, 658] on span at bounding box center [23, 714] width 47 height 3
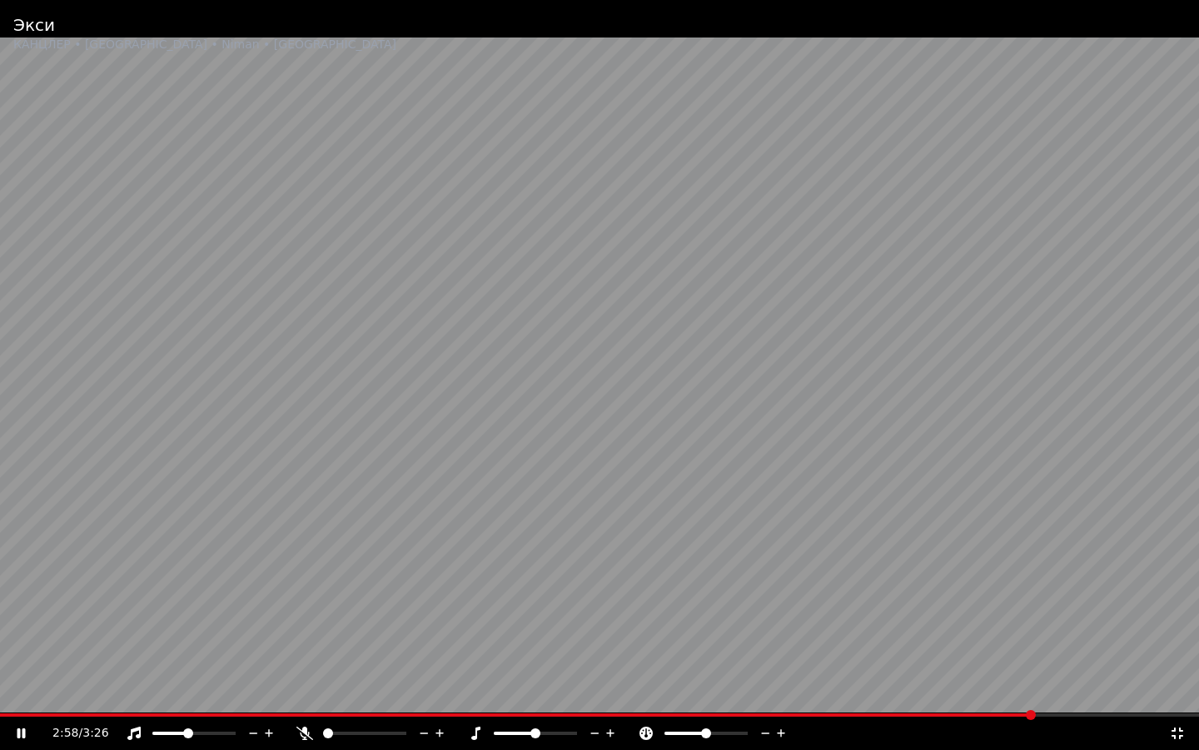
click at [49, 658] on video at bounding box center [599, 375] width 1199 height 750
click at [42, 658] on span at bounding box center [517, 714] width 1035 height 3
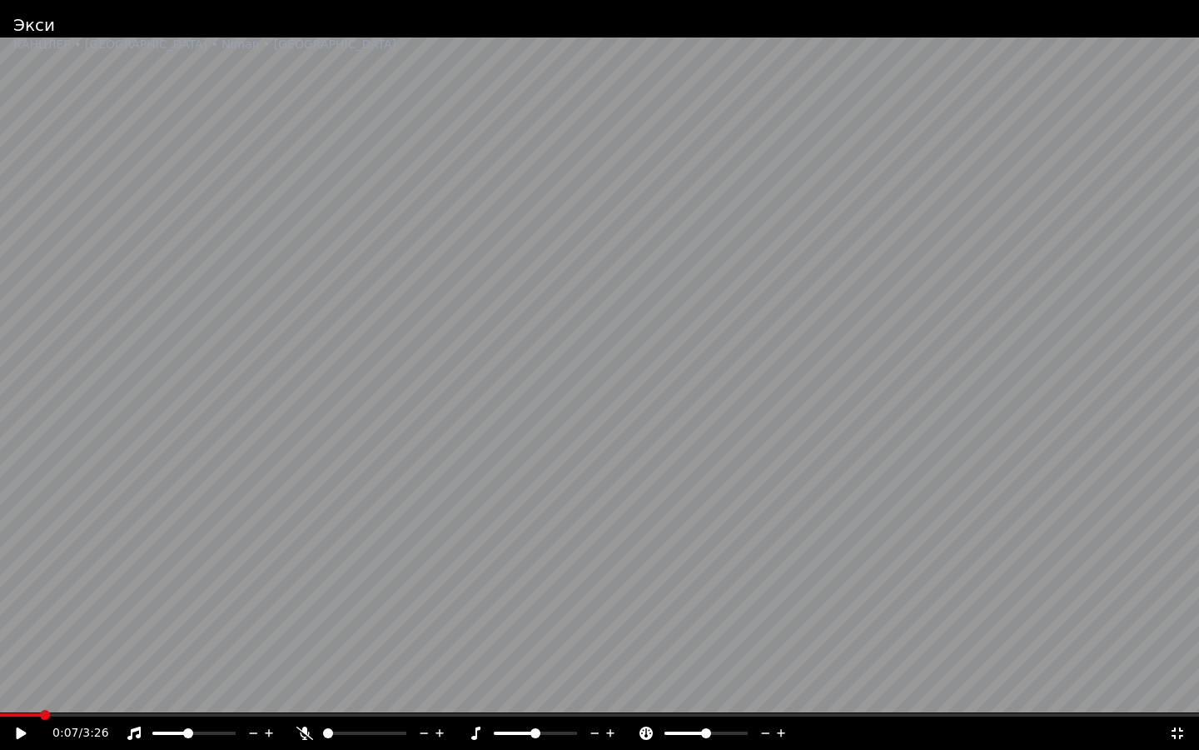
click at [43, 620] on video at bounding box center [599, 375] width 1199 height 750
click at [93, 658] on span at bounding box center [599, 714] width 1199 height 3
click at [361, 658] on video at bounding box center [599, 375] width 1199 height 750
click at [361, 658] on div "1:10 / 3:26" at bounding box center [599, 732] width 1199 height 33
click at [364, 658] on video at bounding box center [599, 375] width 1199 height 750
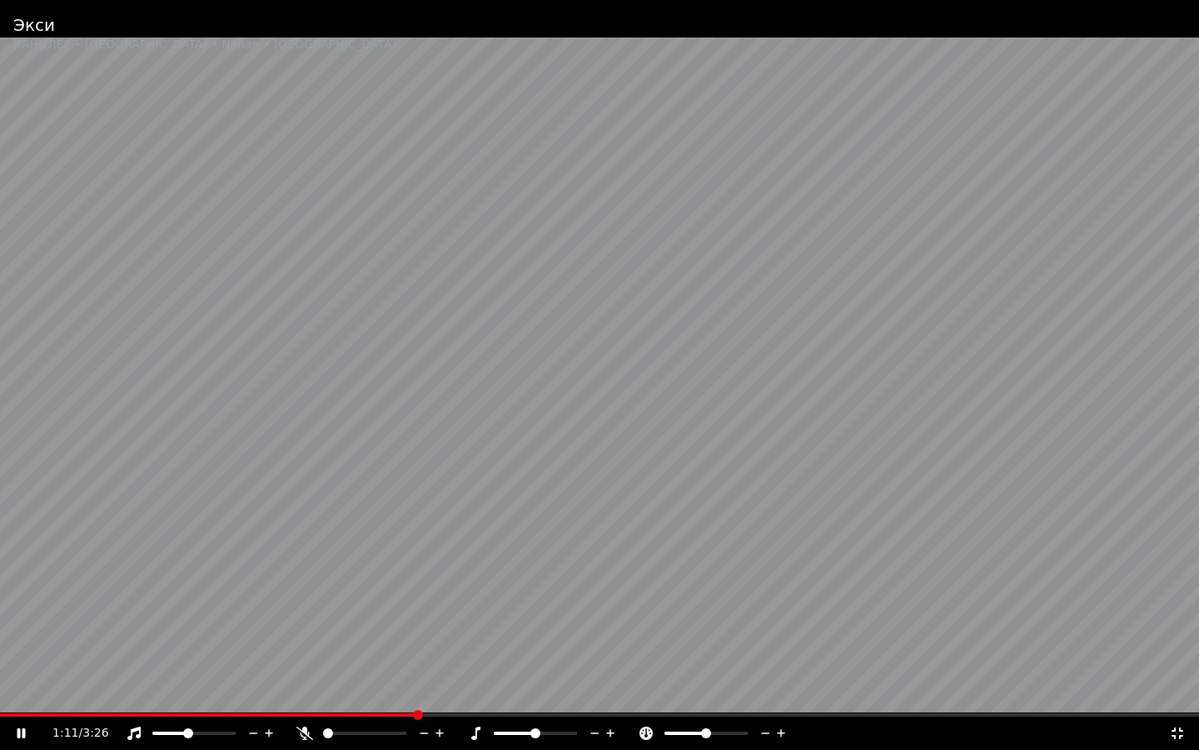
click at [361, 658] on span at bounding box center [208, 714] width 416 height 3
click at [355, 658] on span at bounding box center [204, 714] width 408 height 3
click at [802, 658] on span at bounding box center [440, 714] width 881 height 3
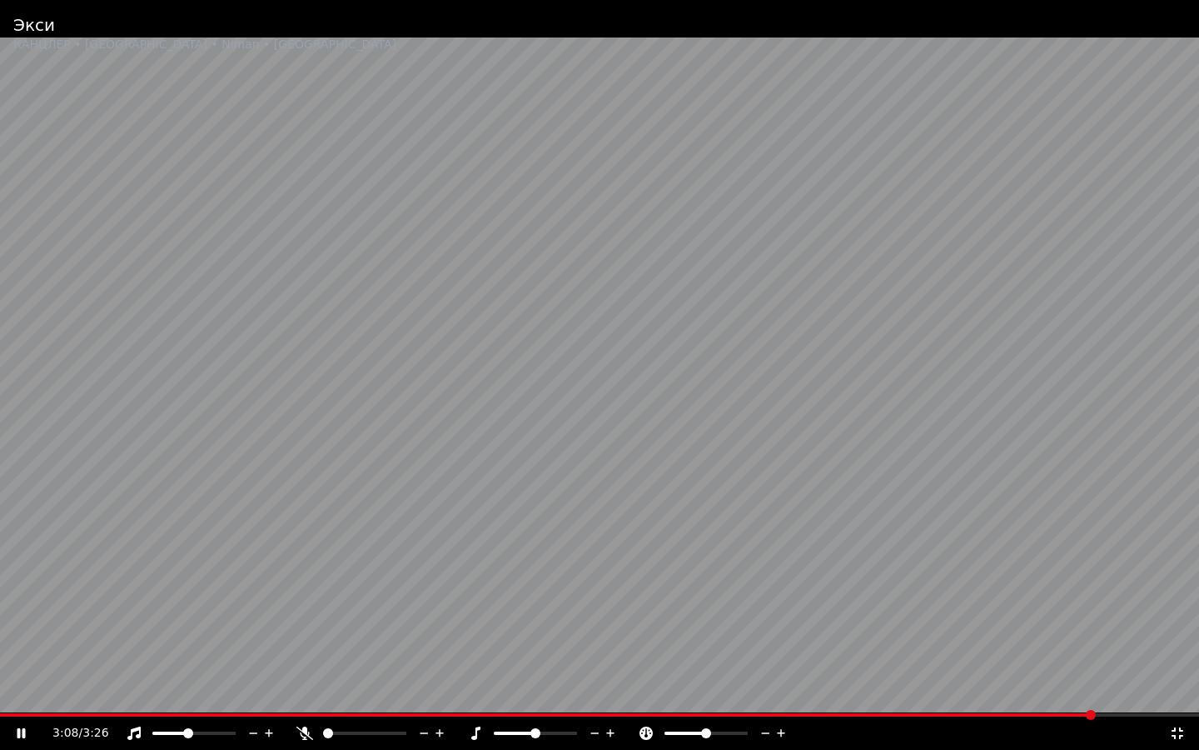
click at [43, 658] on video at bounding box center [599, 375] width 1199 height 750
click at [38, 658] on span at bounding box center [548, 714] width 1097 height 3
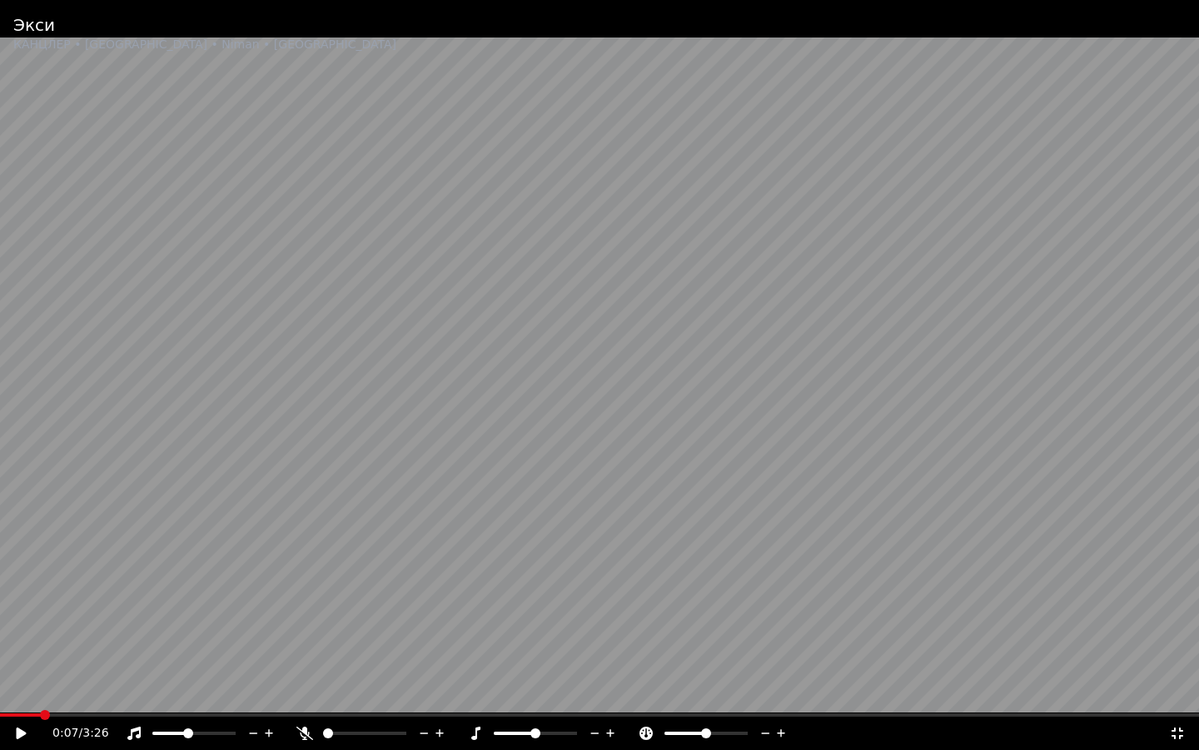
click at [87, 640] on video at bounding box center [599, 375] width 1199 height 750
click at [136, 658] on span at bounding box center [599, 714] width 1199 height 3
click at [127, 658] on video at bounding box center [599, 375] width 1199 height 750
click at [125, 658] on span at bounding box center [63, 714] width 127 height 3
click at [0, 575] on video at bounding box center [599, 375] width 1199 height 750
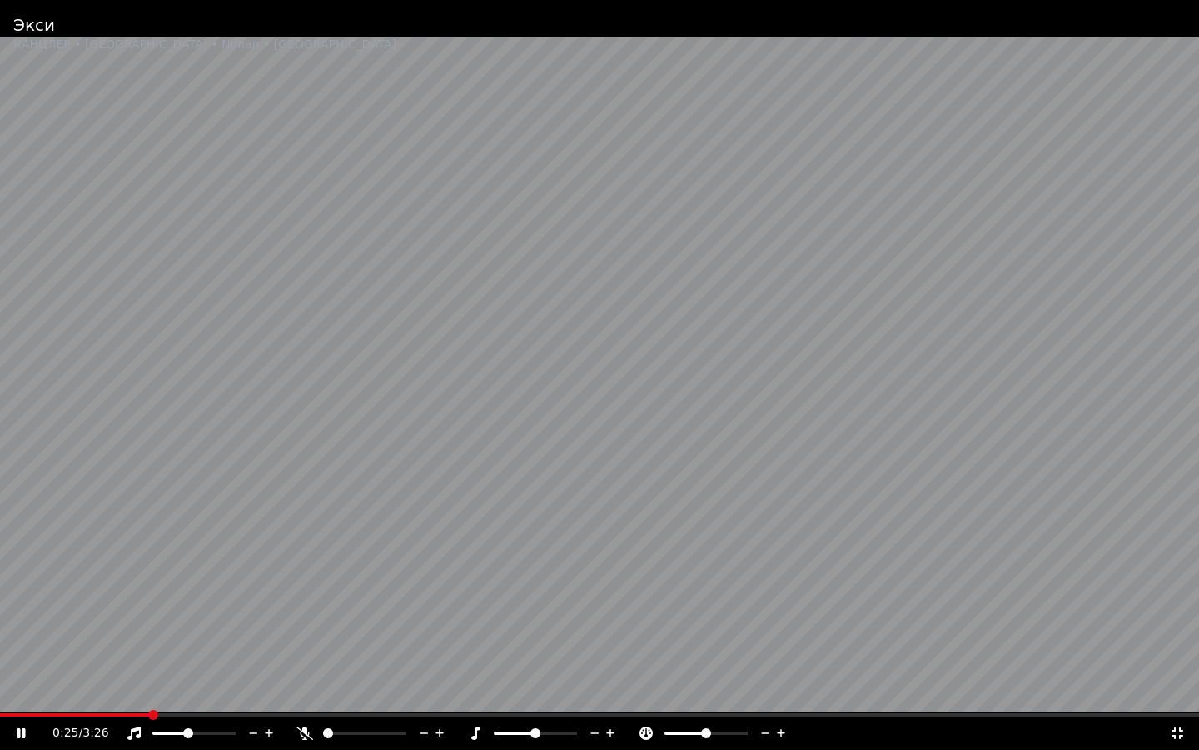
click at [111, 658] on video at bounding box center [599, 375] width 1199 height 750
click at [112, 658] on video at bounding box center [599, 375] width 1199 height 750
click at [111, 658] on span at bounding box center [55, 714] width 111 height 3
click at [294, 658] on span at bounding box center [251, 714] width 502 height 3
click at [93, 658] on span at bounding box center [46, 714] width 93 height 3
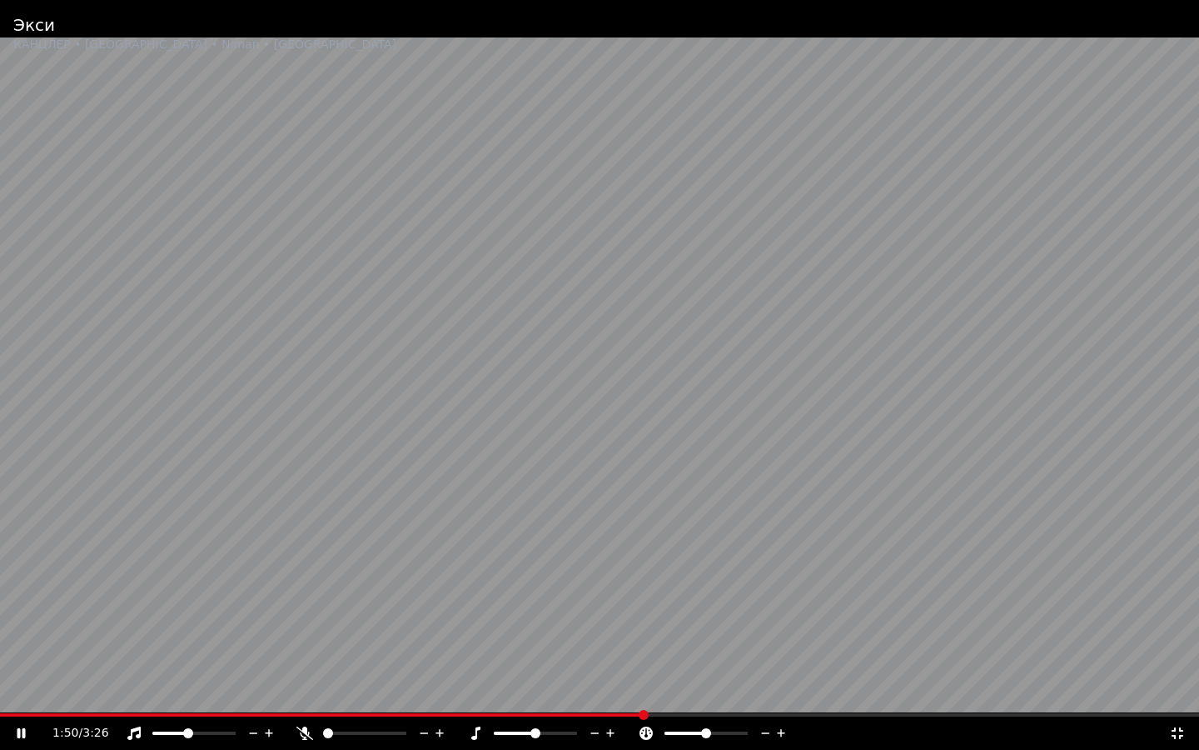
click at [690, 658] on video at bounding box center [599, 375] width 1199 height 750
click at [698, 658] on video at bounding box center [599, 375] width 1199 height 750
click at [699, 658] on span at bounding box center [599, 714] width 1199 height 3
click at [789, 658] on video at bounding box center [599, 375] width 1199 height 750
click at [791, 658] on span at bounding box center [451, 714] width 903 height 3
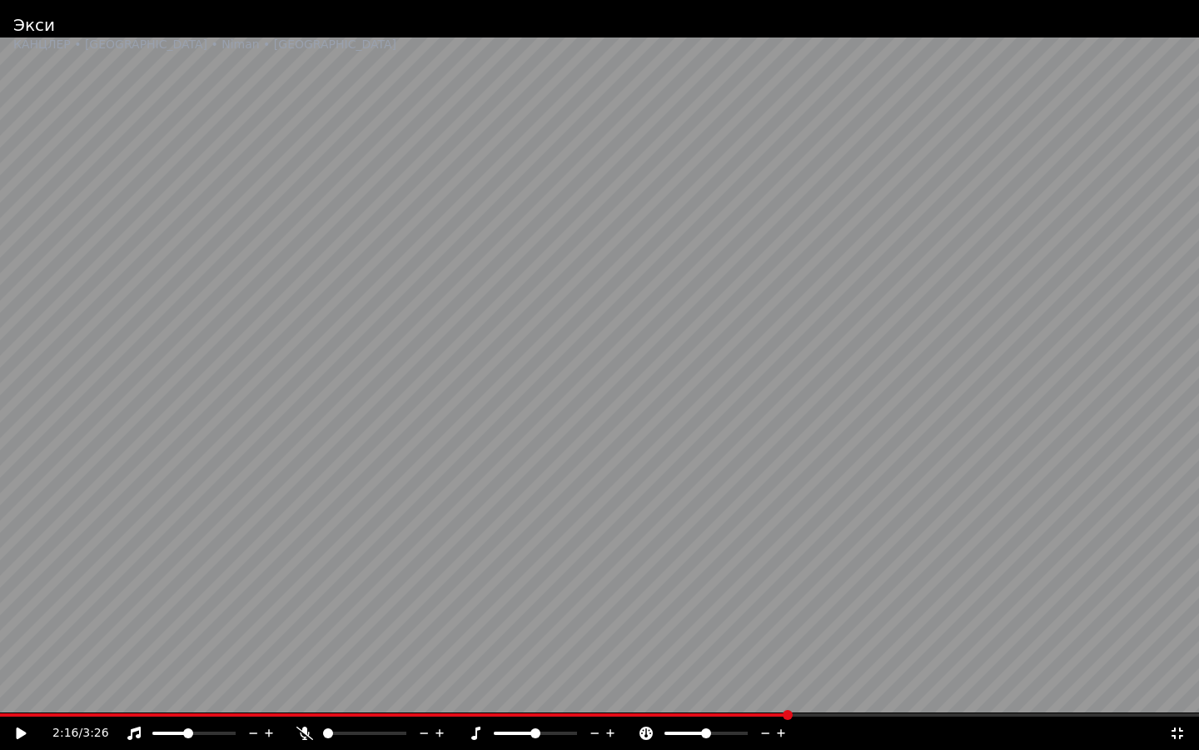
click at [703, 614] on video at bounding box center [599, 375] width 1199 height 750
click at [110, 658] on span at bounding box center [554, 714] width 1108 height 3
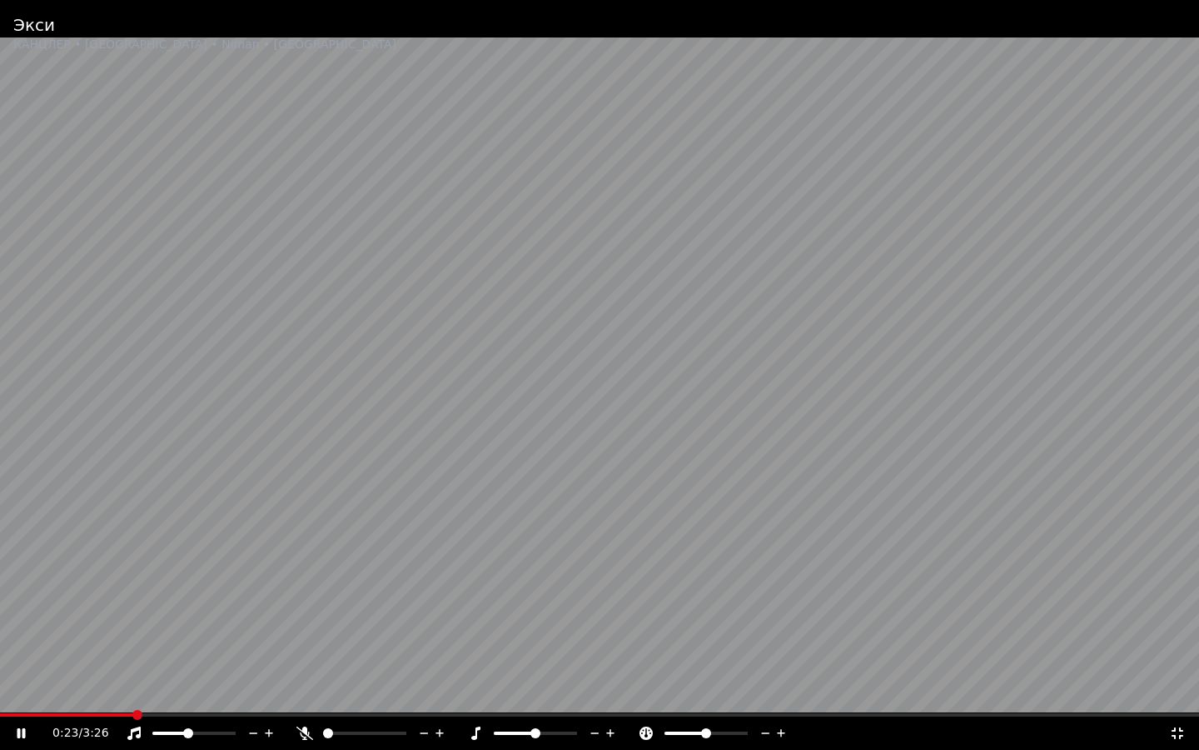
click at [133, 658] on span at bounding box center [66, 714] width 133 height 3
click at [115, 658] on span at bounding box center [58, 714] width 116 height 3
click at [366, 658] on span at bounding box center [183, 714] width 366 height 3
click at [354, 658] on span at bounding box center [177, 714] width 354 height 3
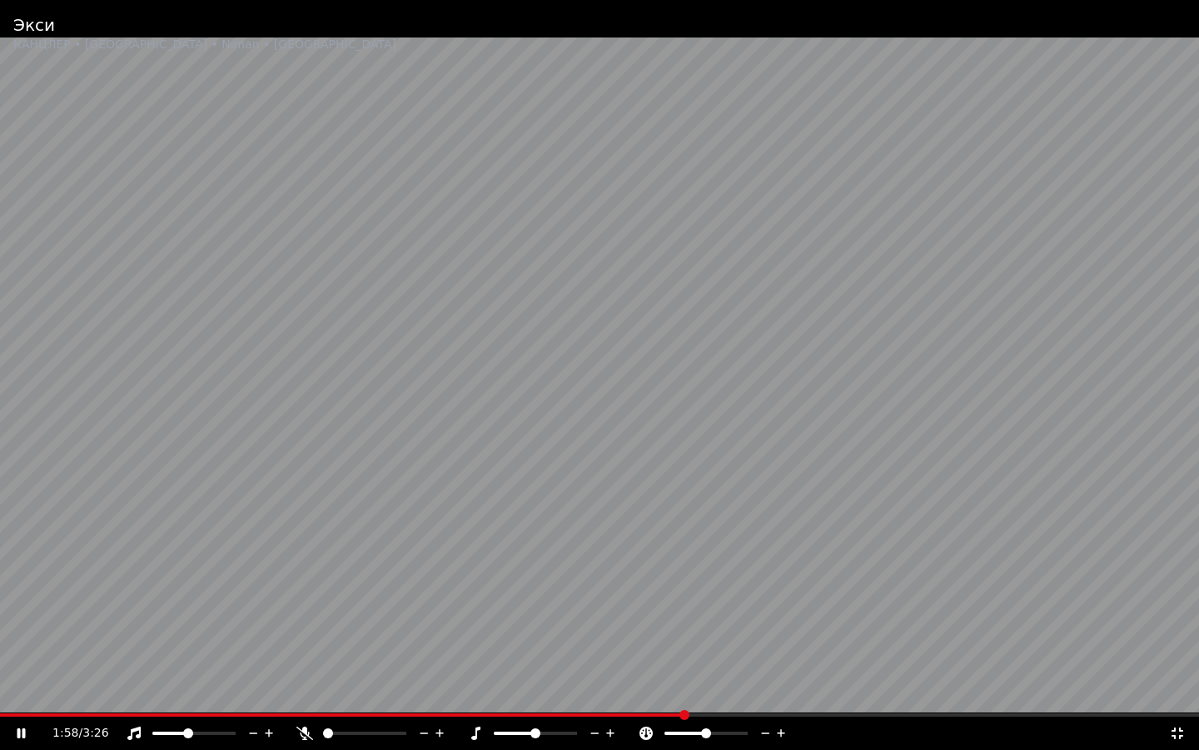
click at [687, 658] on span at bounding box center [599, 714] width 1199 height 3
click at [52, 658] on video at bounding box center [599, 375] width 1199 height 750
click at [45, 658] on span at bounding box center [550, 714] width 1100 height 3
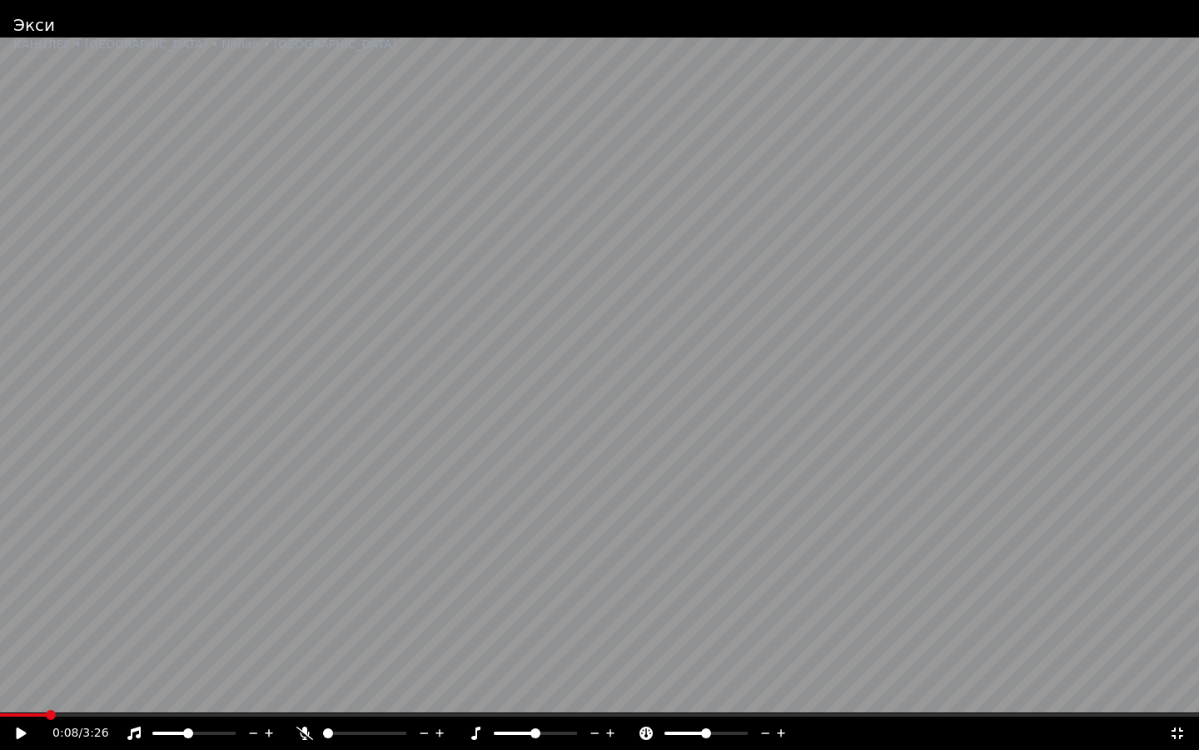
click at [289, 527] on video at bounding box center [599, 375] width 1199 height 750
click at [125, 658] on span at bounding box center [599, 714] width 1199 height 3
click at [101, 658] on video at bounding box center [599, 375] width 1199 height 750
click at [99, 658] on span at bounding box center [49, 714] width 99 height 3
click at [60, 603] on video at bounding box center [599, 375] width 1199 height 750
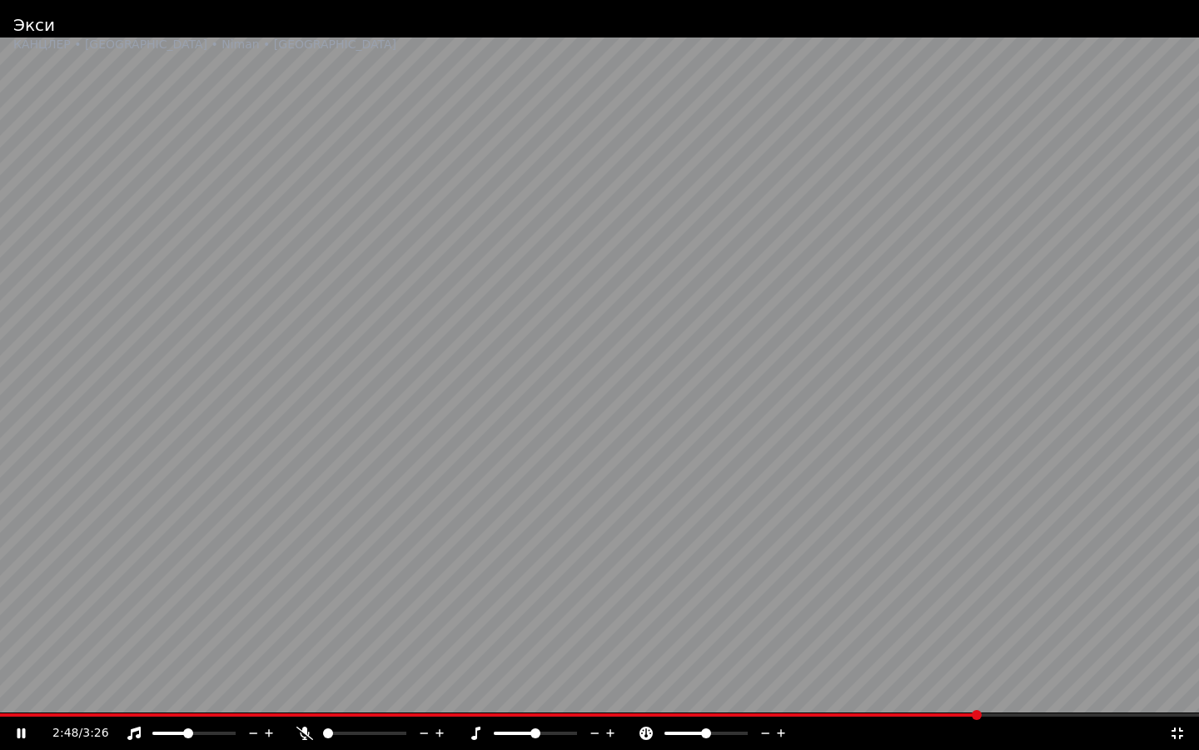
click at [60, 658] on span at bounding box center [490, 714] width 980 height 3
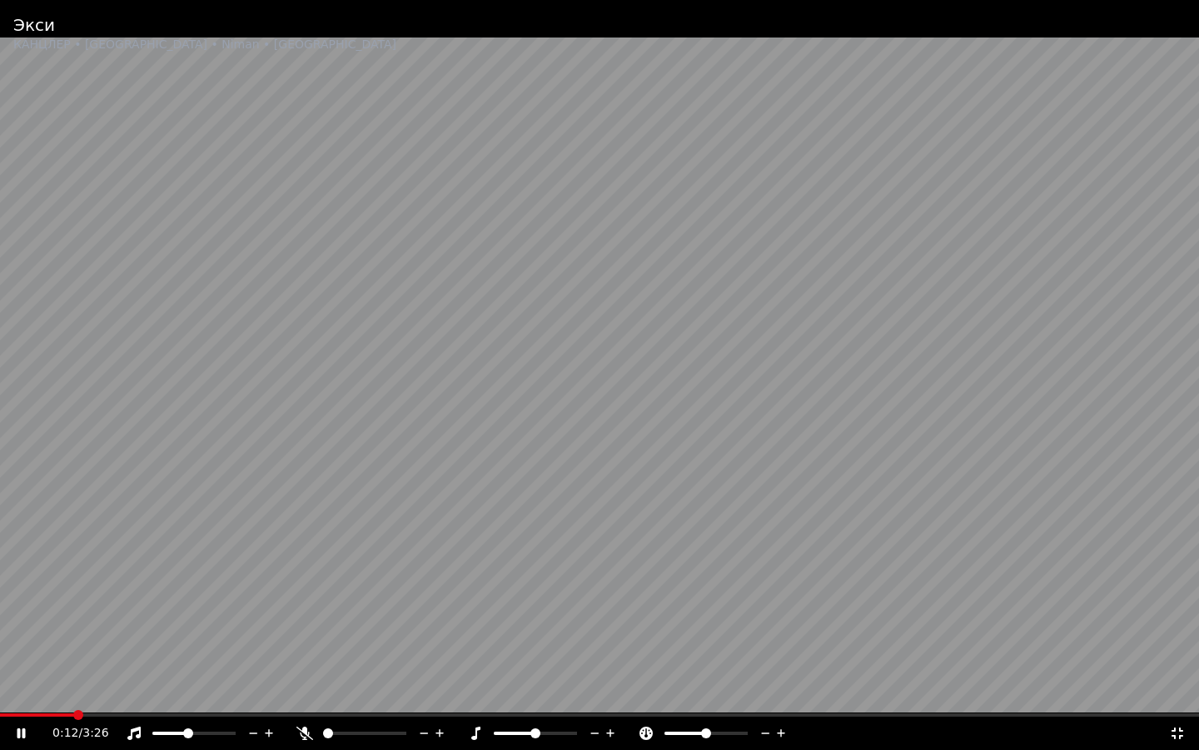
click at [103, 658] on video at bounding box center [599, 375] width 1199 height 750
click at [112, 658] on video at bounding box center [599, 375] width 1199 height 750
click at [112, 658] on div "0:13 / 3:26" at bounding box center [599, 732] width 1199 height 33
click at [120, 658] on span at bounding box center [599, 714] width 1199 height 3
click at [100, 658] on span at bounding box center [91, 714] width 183 height 3
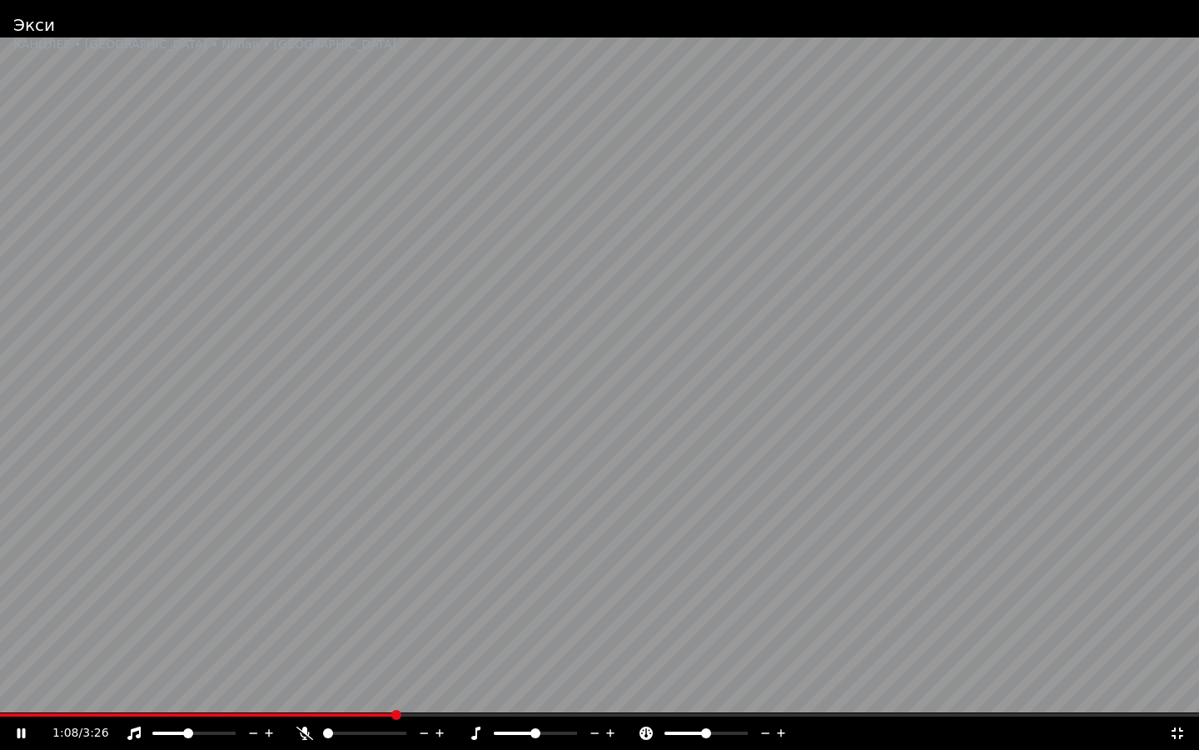
click at [394, 658] on span at bounding box center [197, 714] width 395 height 3
click at [371, 658] on video at bounding box center [599, 375] width 1199 height 750
click at [371, 658] on div "1:10 / 3:26" at bounding box center [599, 732] width 1199 height 33
click at [371, 658] on span at bounding box center [204, 714] width 409 height 3
click at [95, 569] on video at bounding box center [599, 375] width 1199 height 750
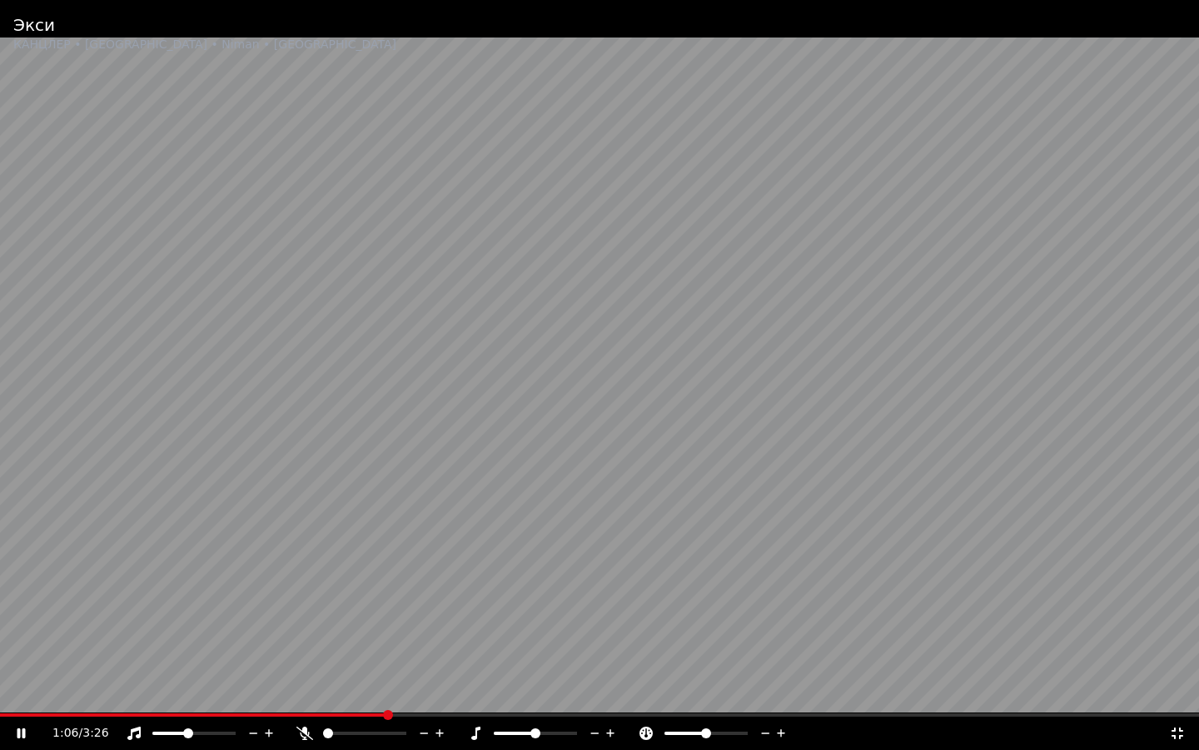
click at [346, 658] on span at bounding box center [193, 714] width 386 height 3
click at [405, 658] on div "1:48 / 3:26" at bounding box center [599, 731] width 1199 height 37
click at [404, 658] on span at bounding box center [203, 714] width 406 height 3
click at [361, 658] on video at bounding box center [599, 375] width 1199 height 750
click at [341, 658] on span at bounding box center [171, 714] width 342 height 3
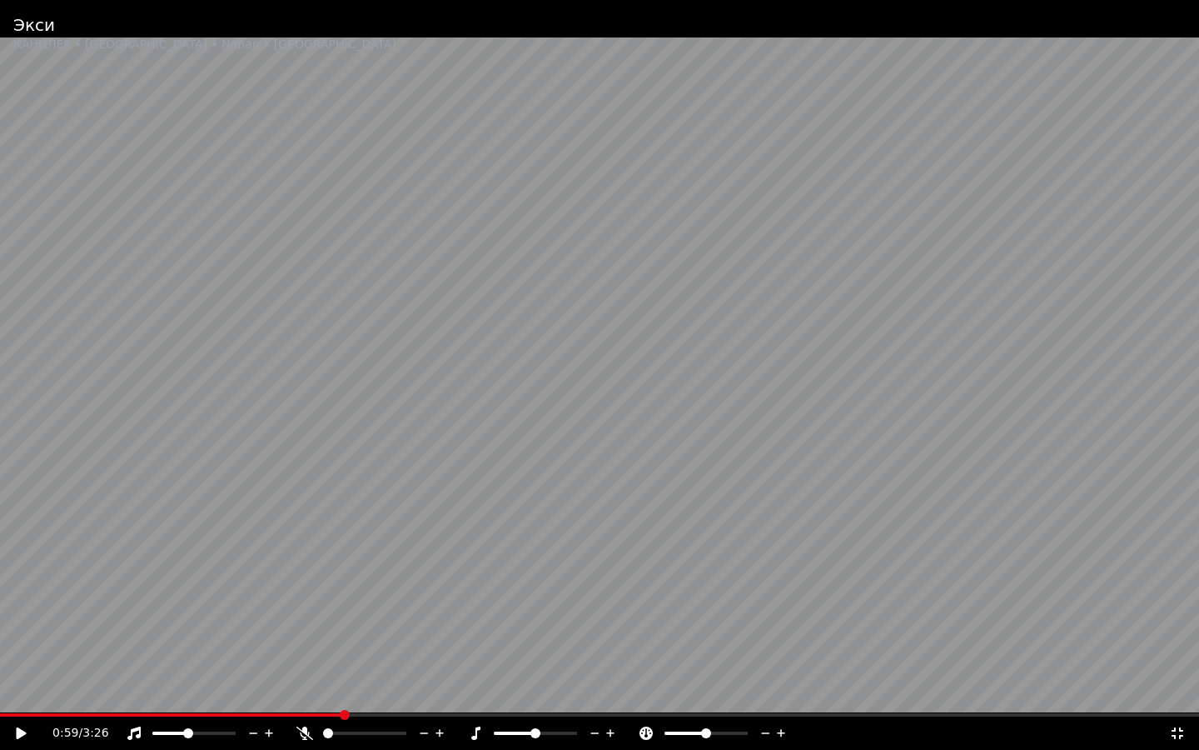
click at [173, 611] on video at bounding box center [599, 375] width 1199 height 750
click at [361, 658] on span at bounding box center [202, 714] width 404 height 3
click at [546, 658] on span at bounding box center [273, 714] width 546 height 3
click at [207, 548] on video at bounding box center [599, 375] width 1199 height 750
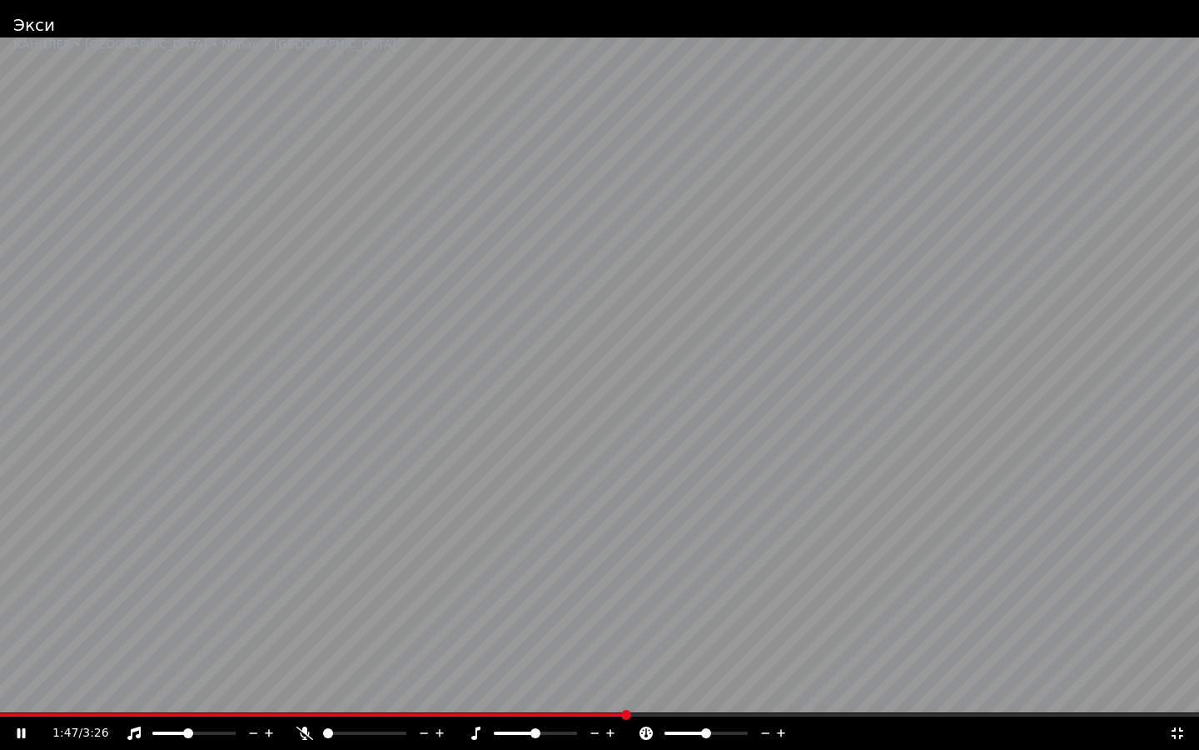
click at [77, 658] on video at bounding box center [599, 375] width 1199 height 750
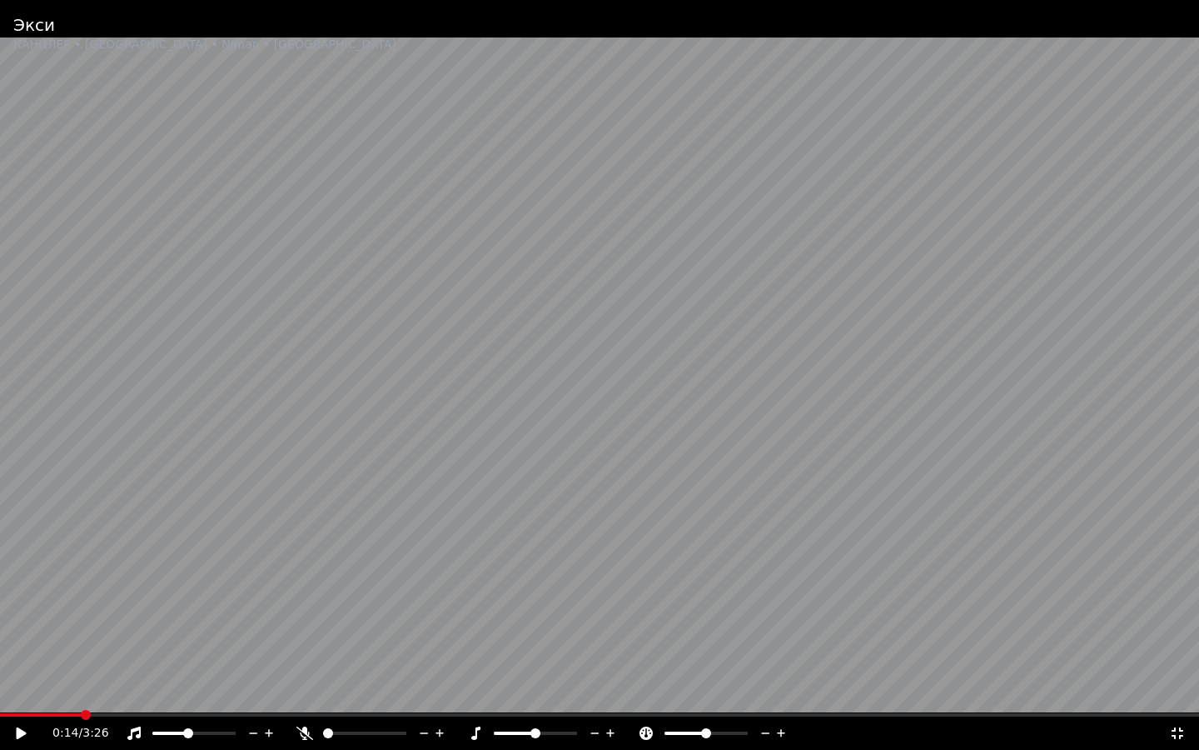
click at [82, 658] on span at bounding box center [41, 714] width 82 height 3
click at [139, 613] on video at bounding box center [599, 375] width 1199 height 750
click at [341, 658] on span at bounding box center [215, 714] width 430 height 3
click at [81, 658] on span at bounding box center [41, 714] width 82 height 3
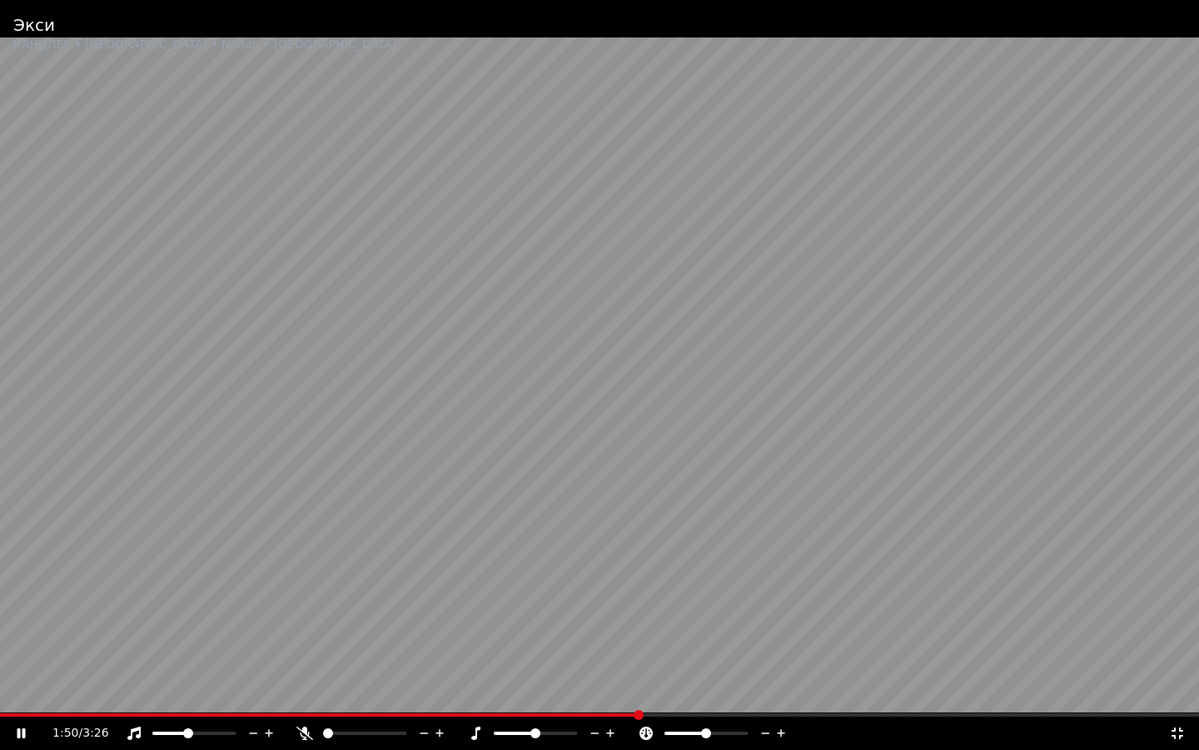
click at [640, 658] on span at bounding box center [599, 714] width 1199 height 3
click at [784, 658] on video at bounding box center [599, 375] width 1199 height 750
click at [784, 658] on span at bounding box center [392, 714] width 784 height 3
click at [81, 658] on span at bounding box center [519, 714] width 1039 height 3
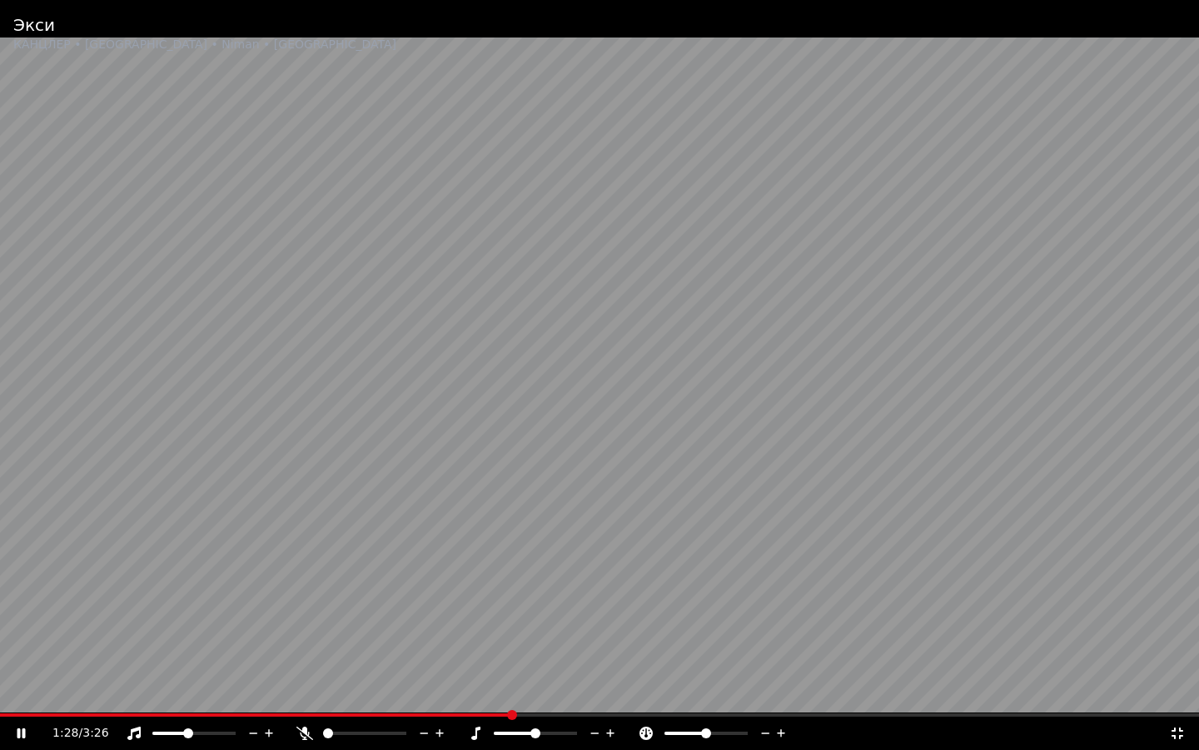
click at [86, 658] on span at bounding box center [255, 714] width 511 height 3
click at [190, 658] on span at bounding box center [108, 714] width 217 height 3
click at [174, 658] on video at bounding box center [599, 375] width 1199 height 750
click at [152, 658] on span at bounding box center [106, 714] width 212 height 3
click at [152, 598] on video at bounding box center [599, 375] width 1199 height 750
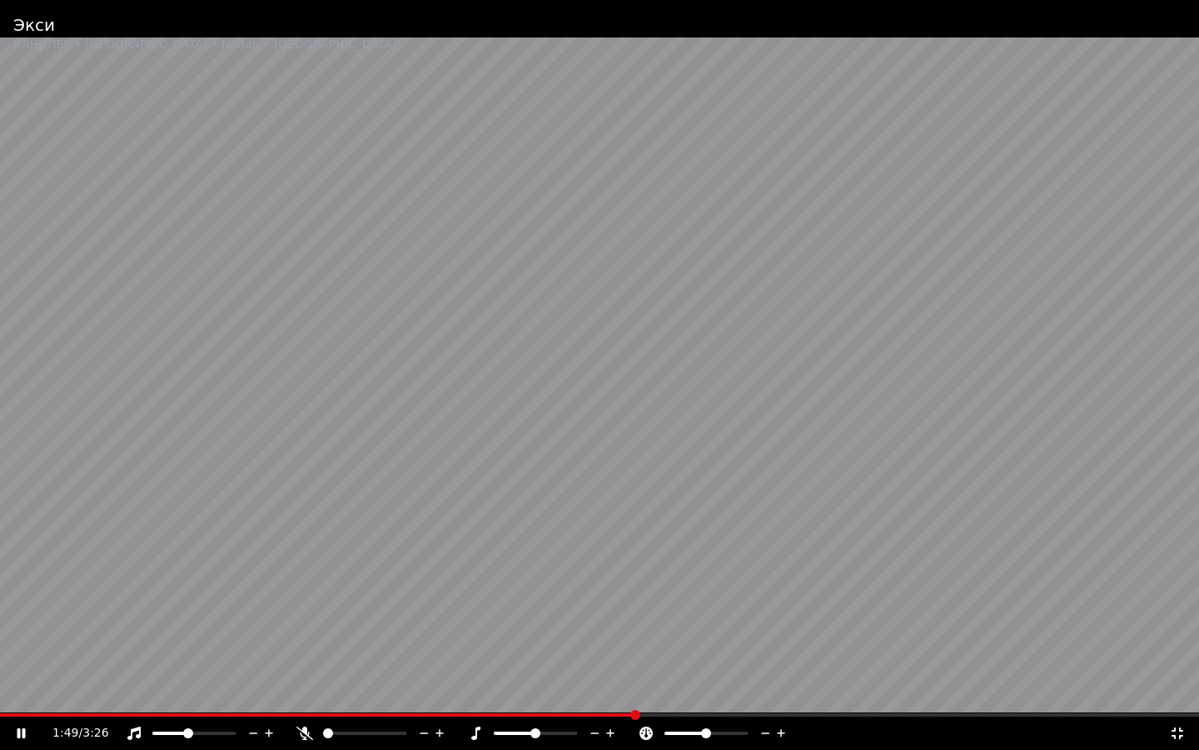
click at [655, 658] on video at bounding box center [599, 375] width 1199 height 750
click at [665, 658] on span at bounding box center [599, 714] width 1199 height 3
click at [704, 595] on video at bounding box center [599, 375] width 1199 height 750
click at [760, 658] on span at bounding box center [457, 714] width 914 height 3
click at [651, 658] on span at bounding box center [538, 714] width 1076 height 3
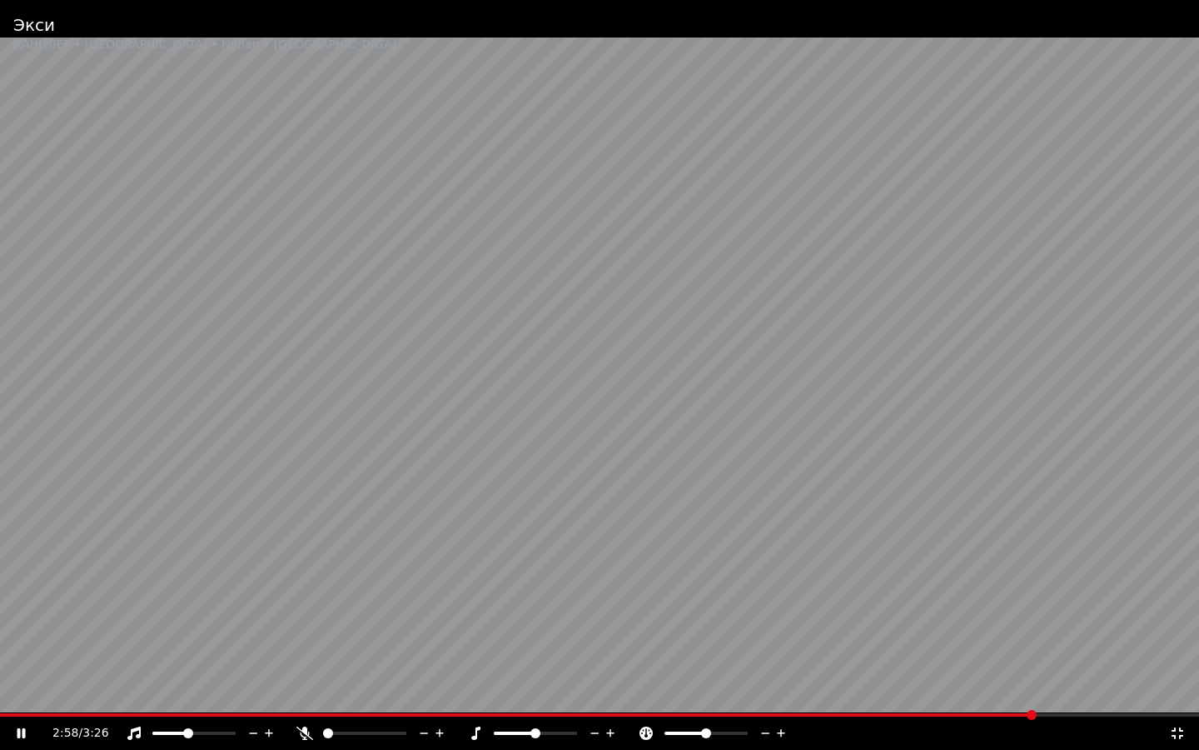
click at [89, 658] on span at bounding box center [517, 714] width 1035 height 3
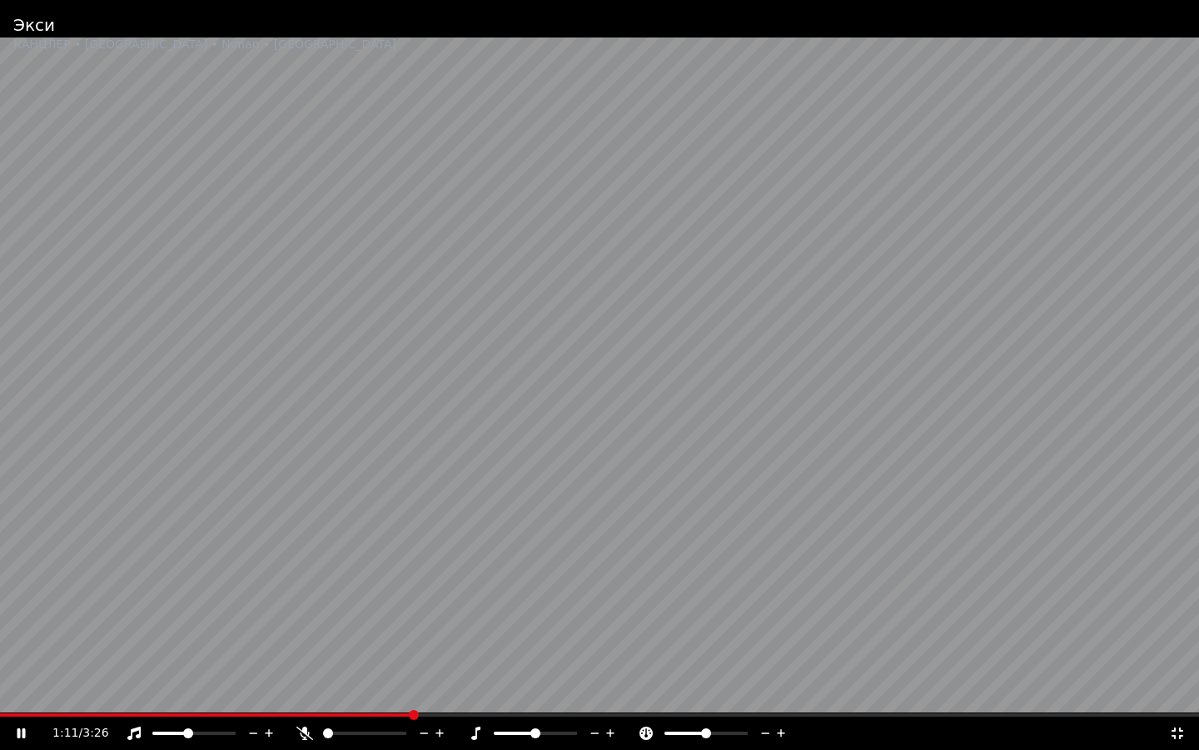
click at [357, 658] on span at bounding box center [206, 714] width 412 height 3
click at [665, 658] on span at bounding box center [599, 714] width 1199 height 3
click at [642, 587] on video at bounding box center [599, 375] width 1199 height 750
click at [12, 658] on span at bounding box center [6, 714] width 12 height 3
click at [20, 658] on icon at bounding box center [22, 733] width 10 height 12
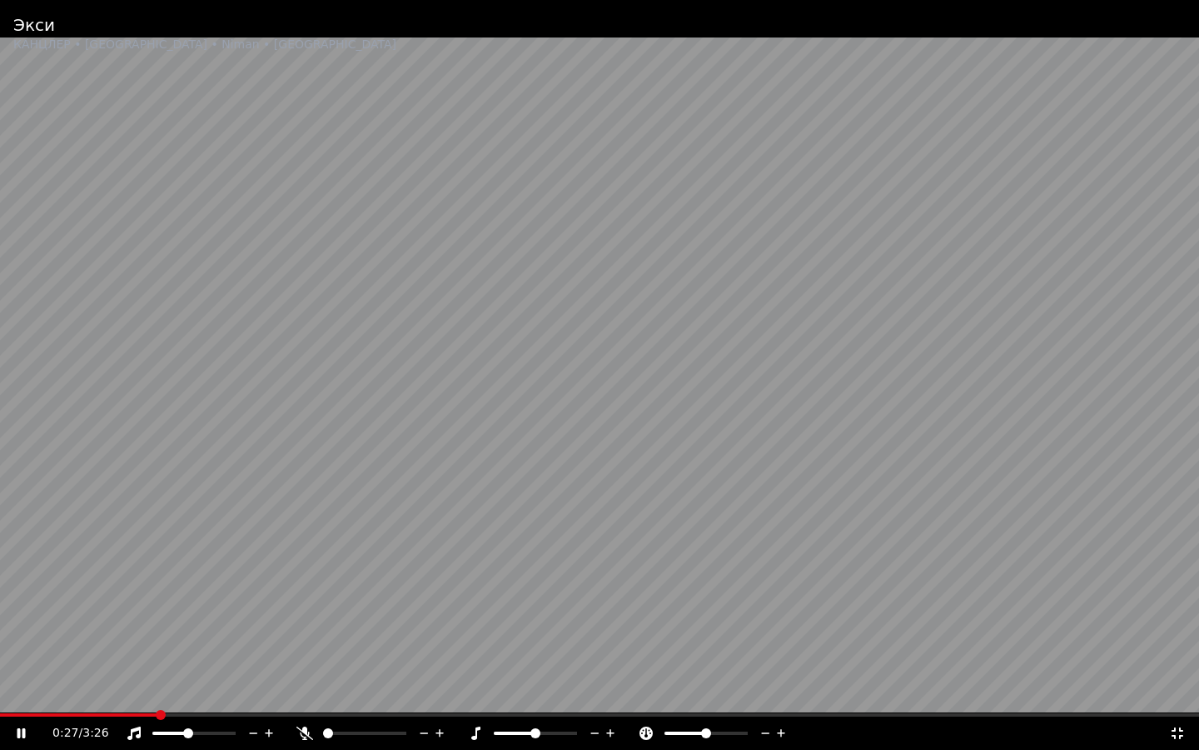
click at [94, 658] on span at bounding box center [78, 714] width 157 height 3
